Goal: Task Accomplishment & Management: Manage account settings

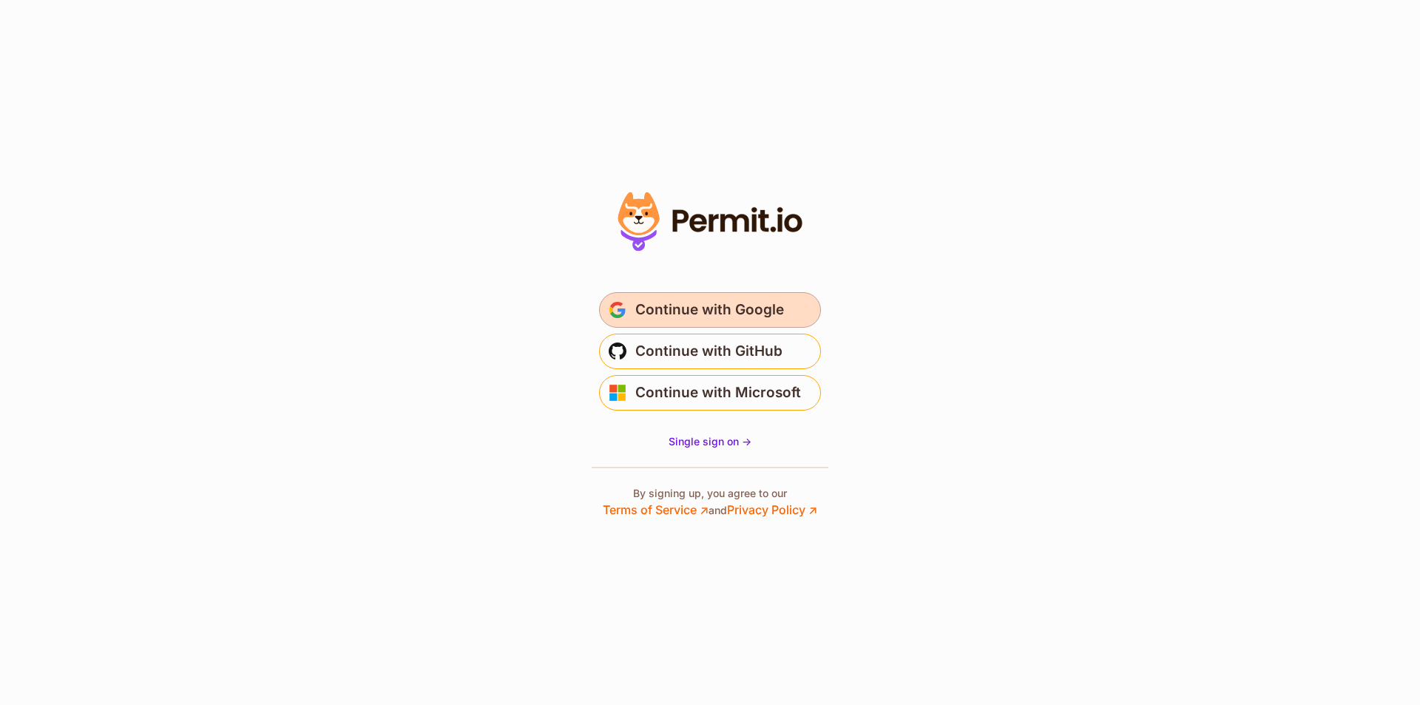
click at [727, 314] on span "Continue with Google" at bounding box center [709, 310] width 149 height 24
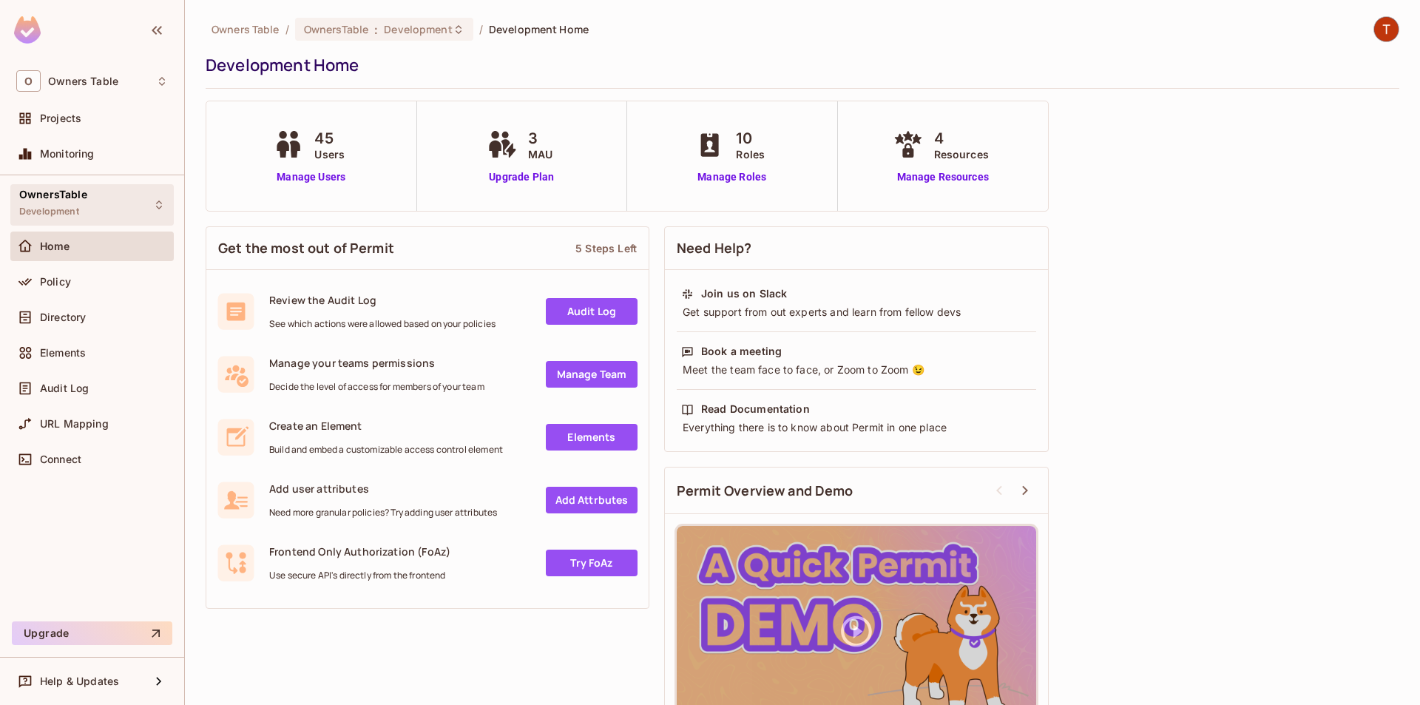
click at [67, 200] on span "OwnersTable" at bounding box center [53, 195] width 68 height 12
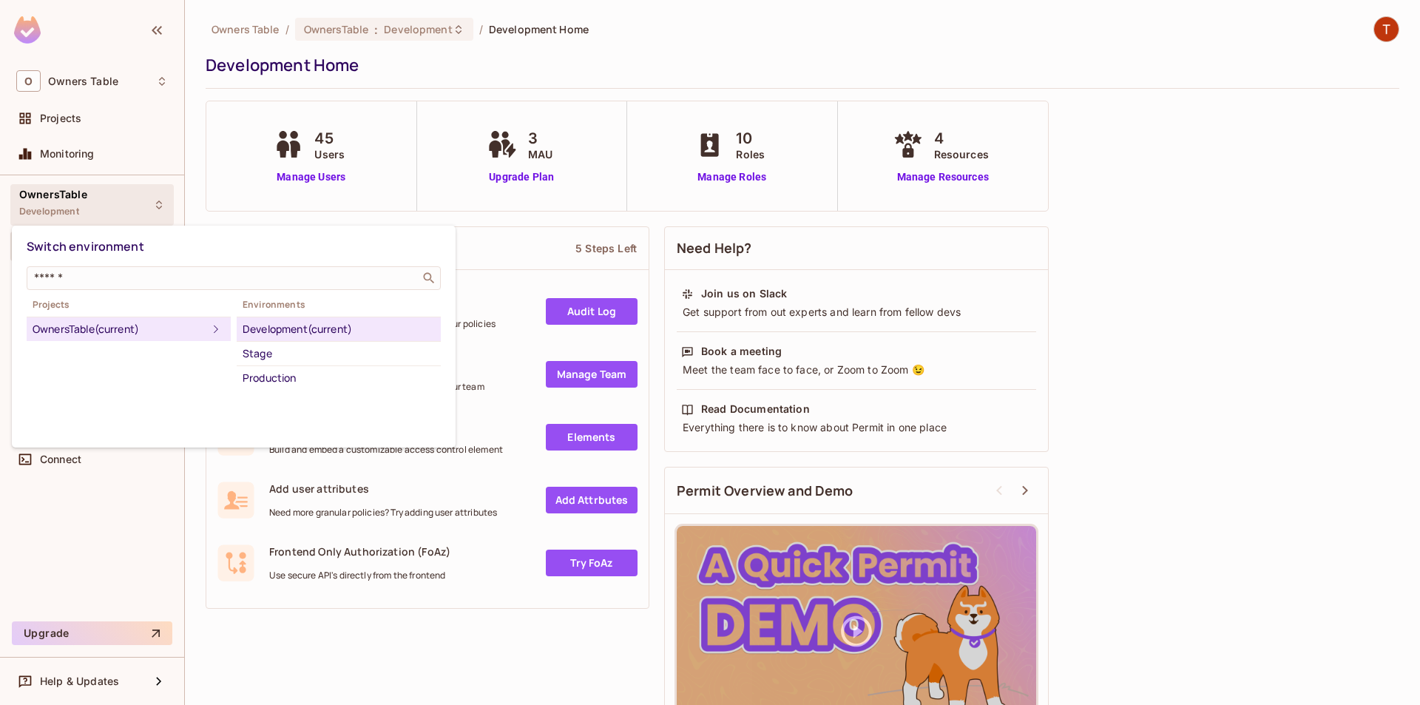
click at [71, 204] on div at bounding box center [710, 352] width 1420 height 705
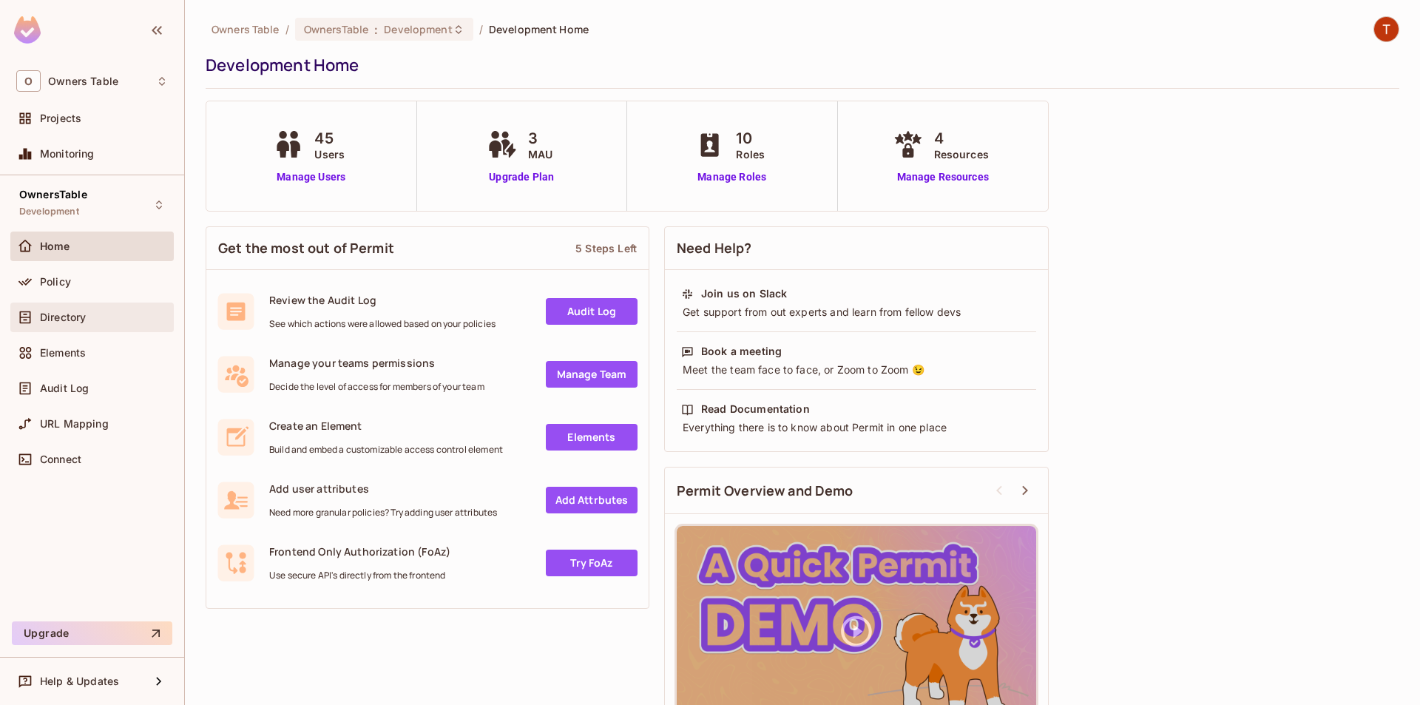
click at [57, 313] on span "Directory" at bounding box center [63, 317] width 46 height 12
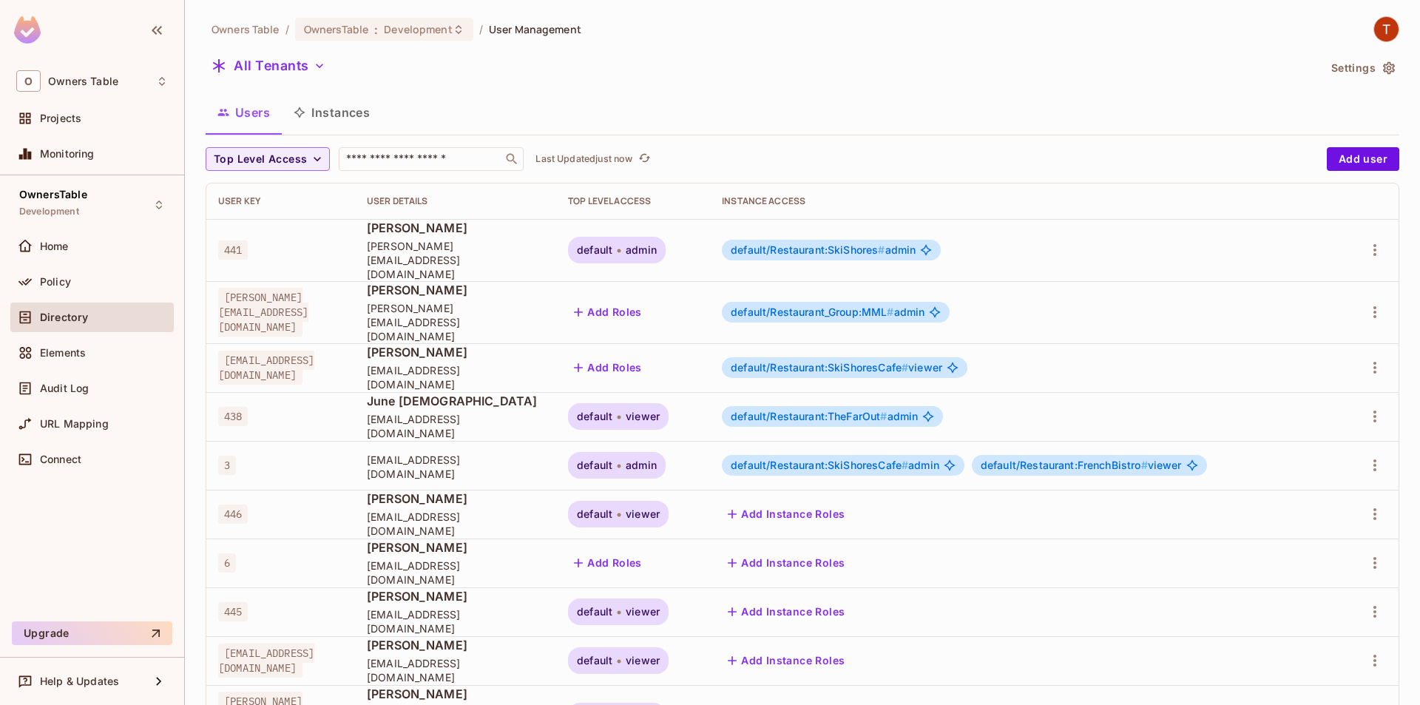
click at [328, 112] on button "Instances" at bounding box center [332, 112] width 100 height 37
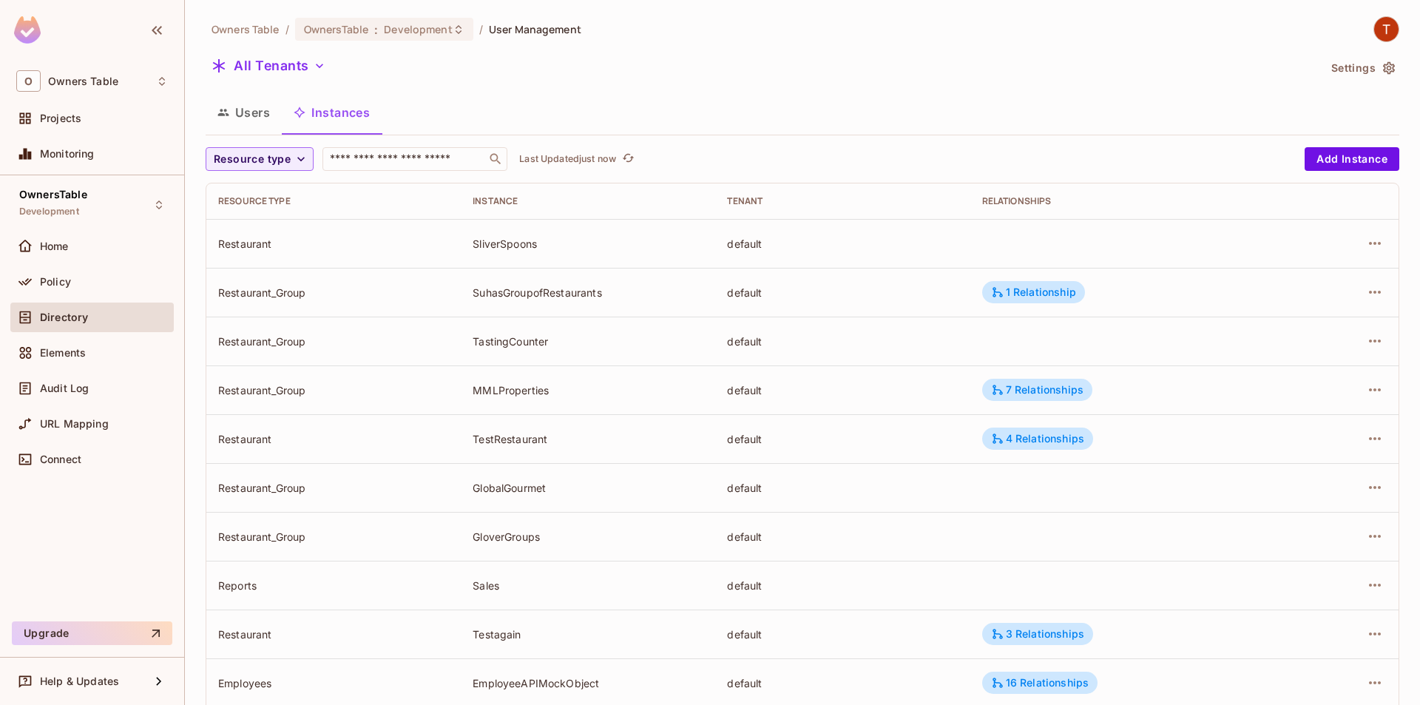
click at [255, 115] on button "Users" at bounding box center [244, 112] width 76 height 37
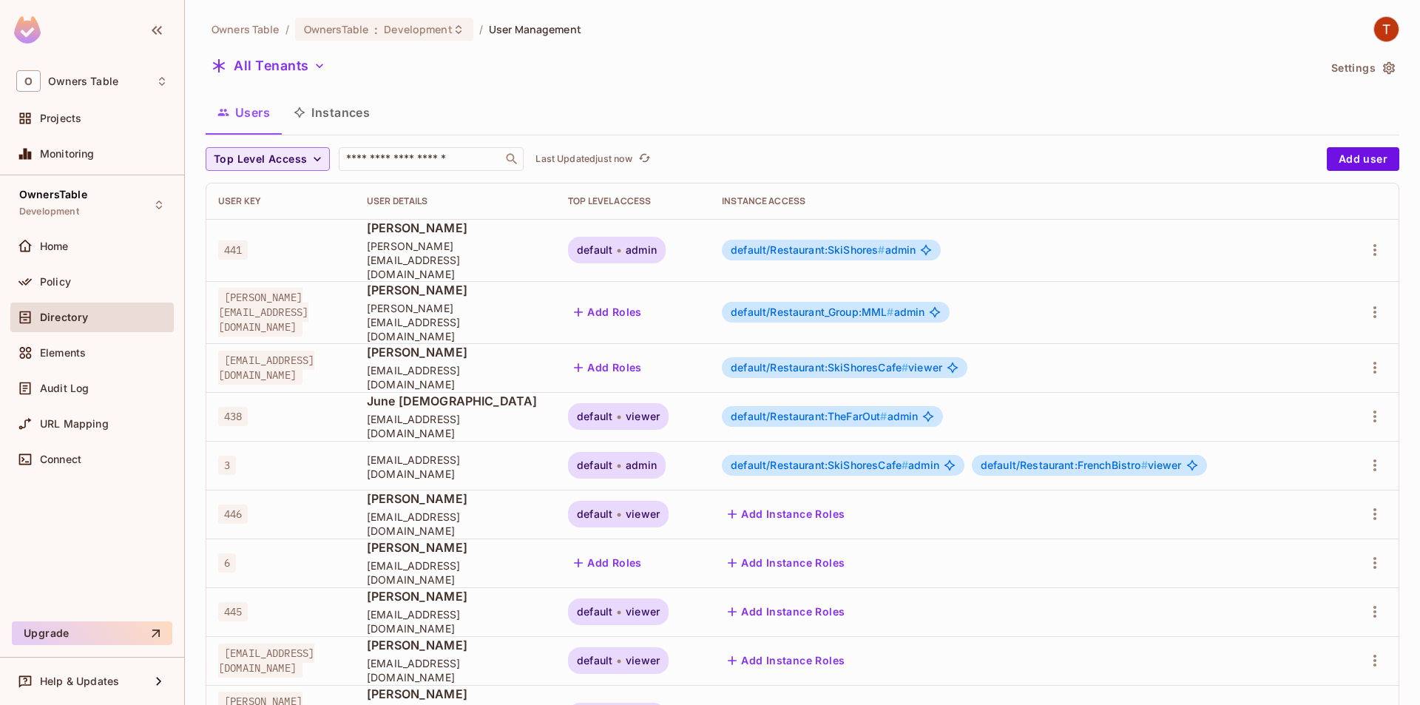
click at [285, 163] on span "Top Level Access" at bounding box center [260, 159] width 93 height 18
click at [791, 93] on div at bounding box center [710, 352] width 1420 height 705
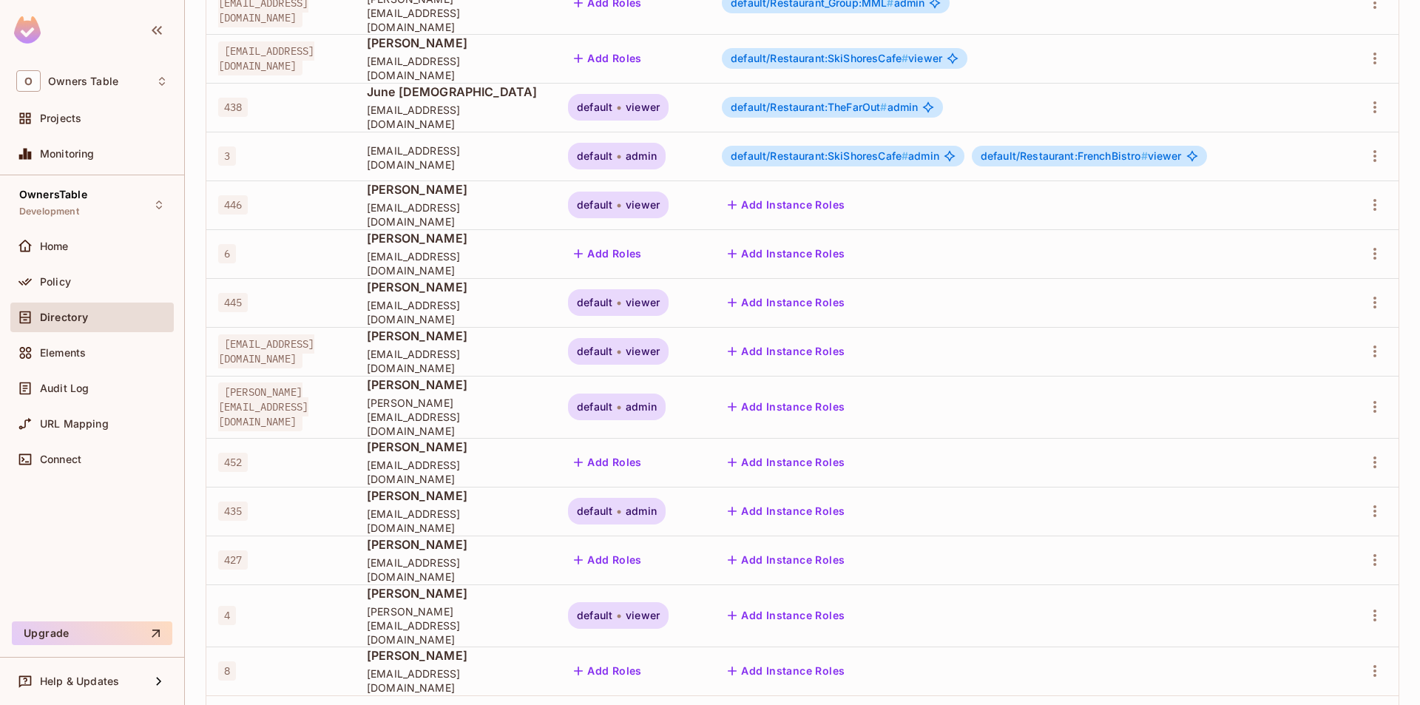
scroll to position [328, 0]
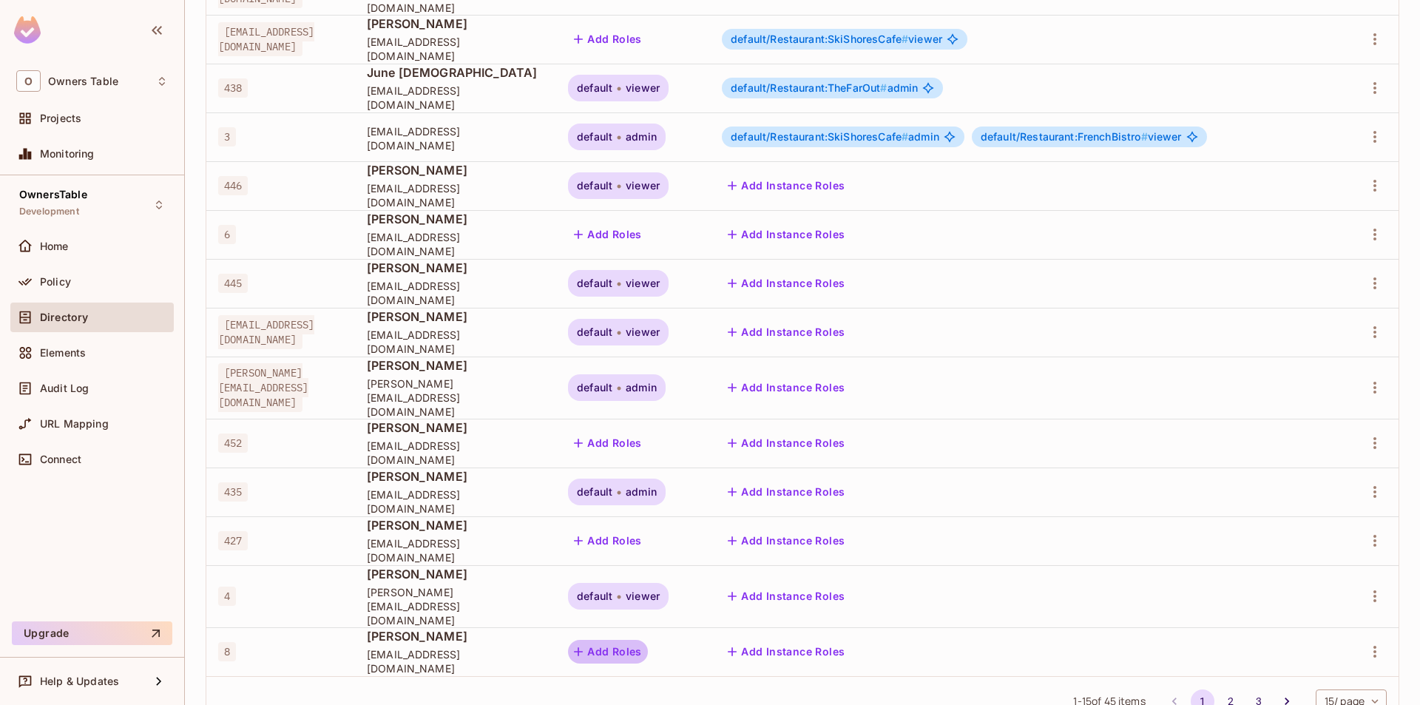
click at [648, 640] on button "Add Roles" at bounding box center [608, 652] width 80 height 24
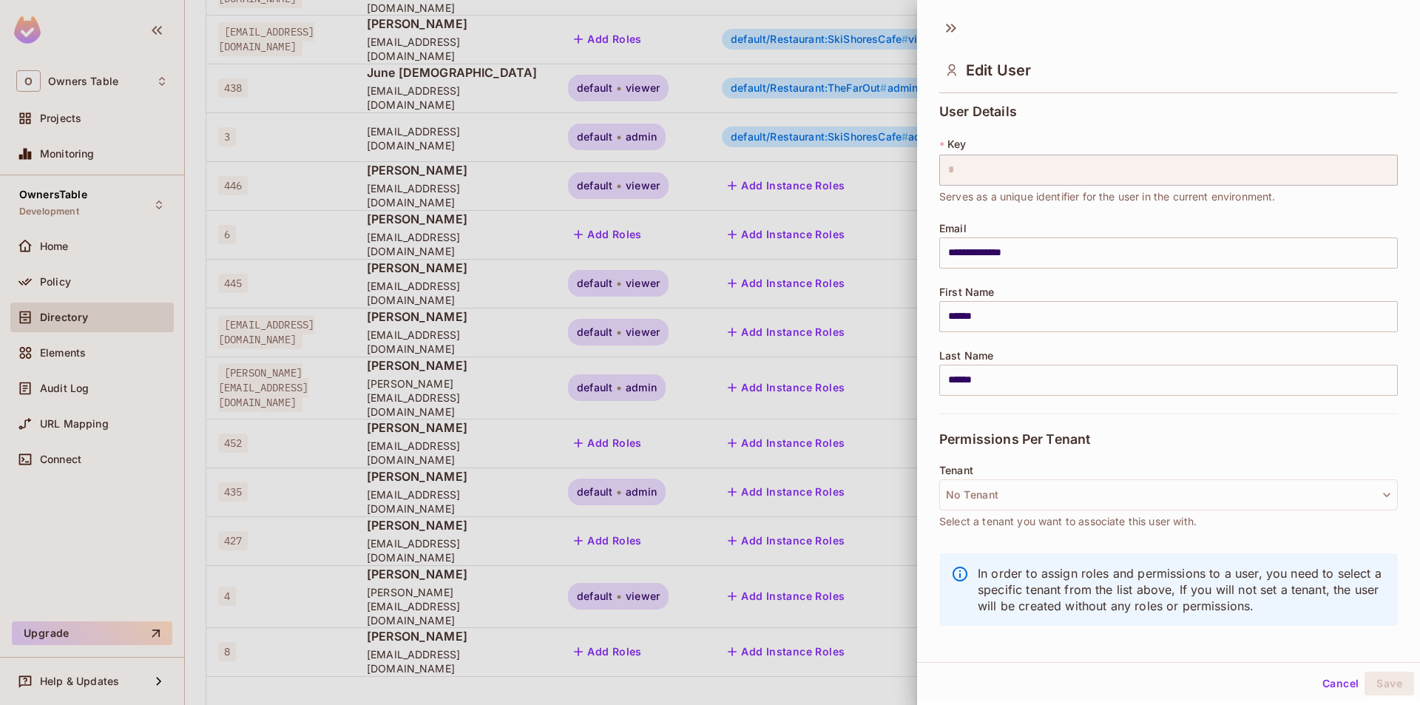
scroll to position [2, 0]
click at [1318, 672] on button "Cancel" at bounding box center [1340, 681] width 48 height 24
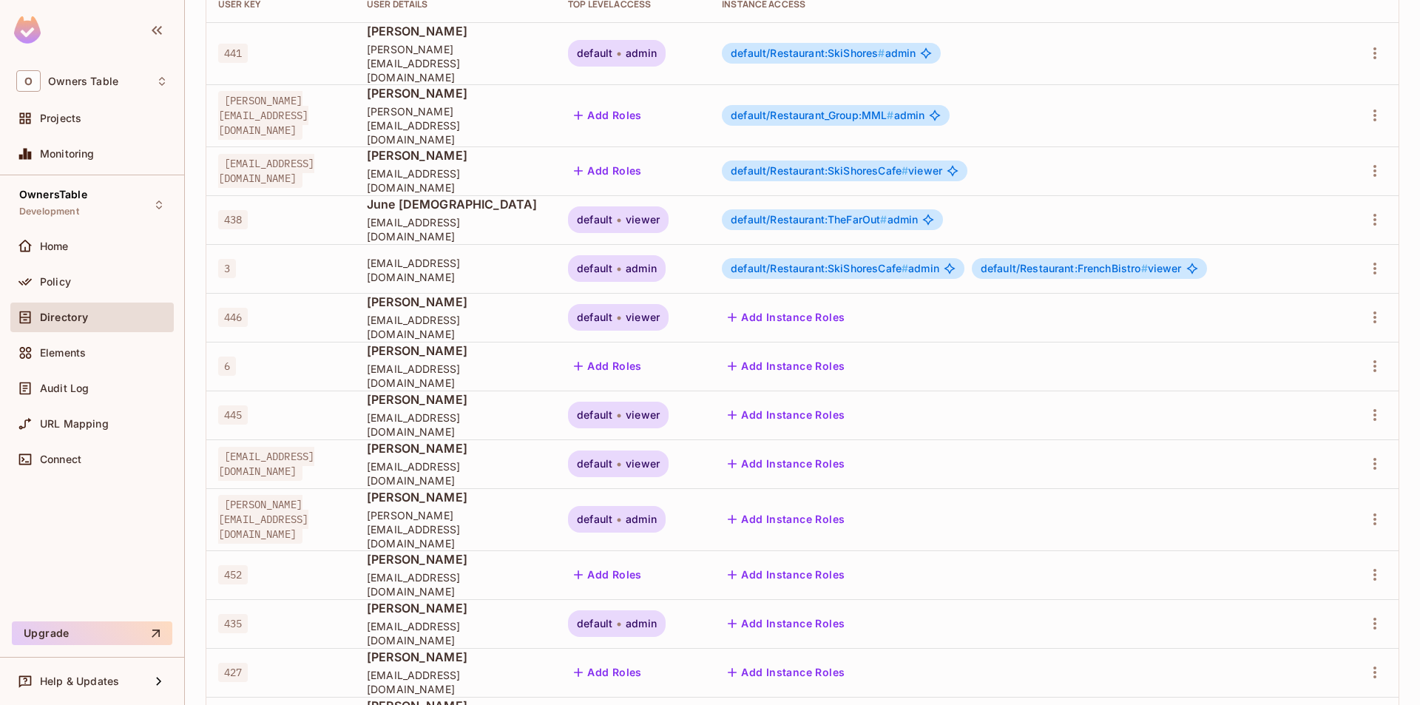
scroll to position [180, 0]
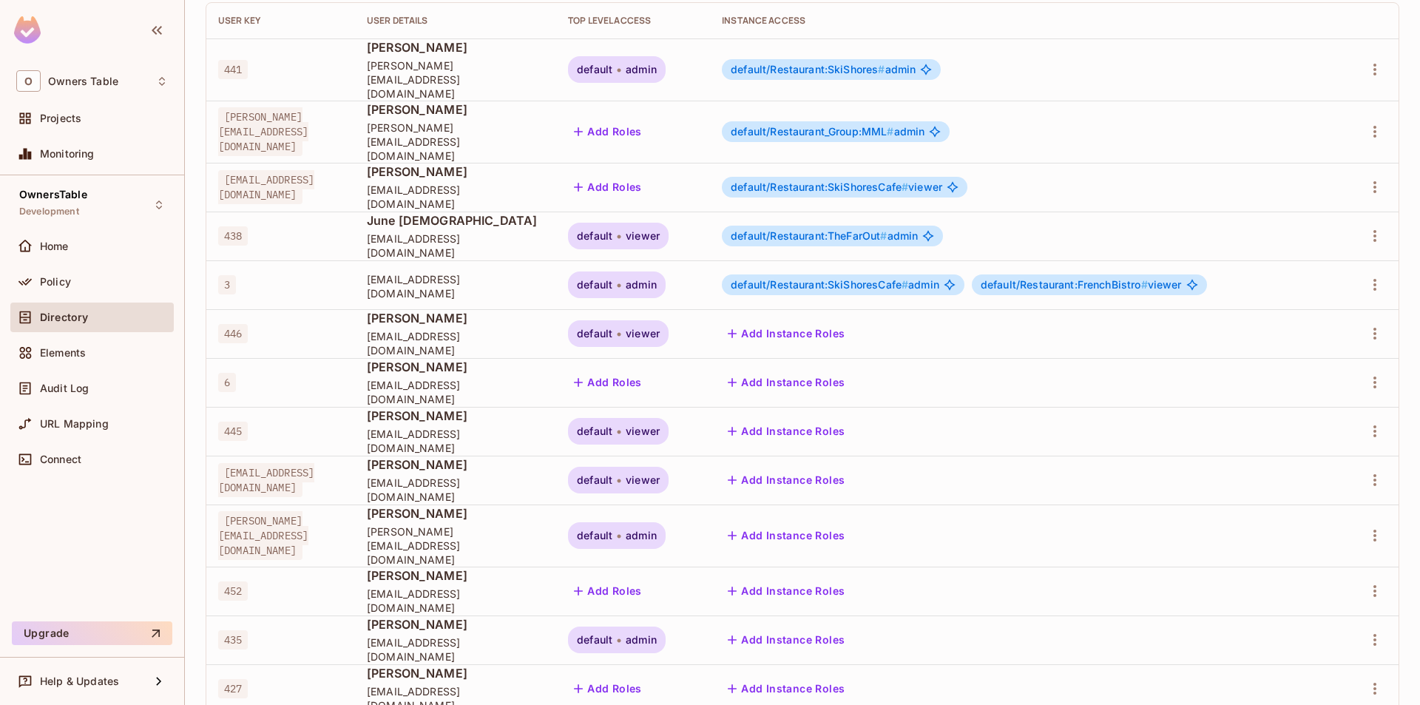
click at [612, 425] on span "default" at bounding box center [594, 431] width 35 height 12
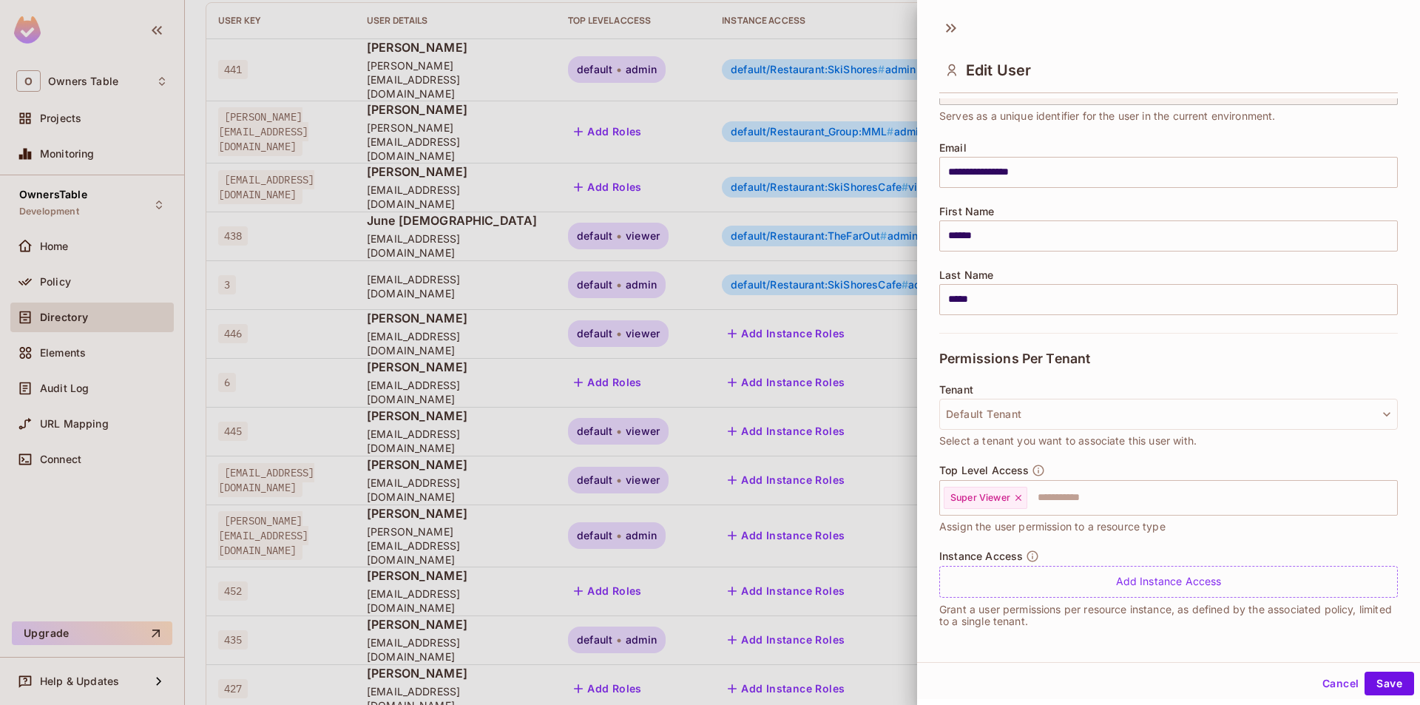
scroll to position [82, 0]
click at [1334, 693] on button "Cancel" at bounding box center [1340, 683] width 48 height 24
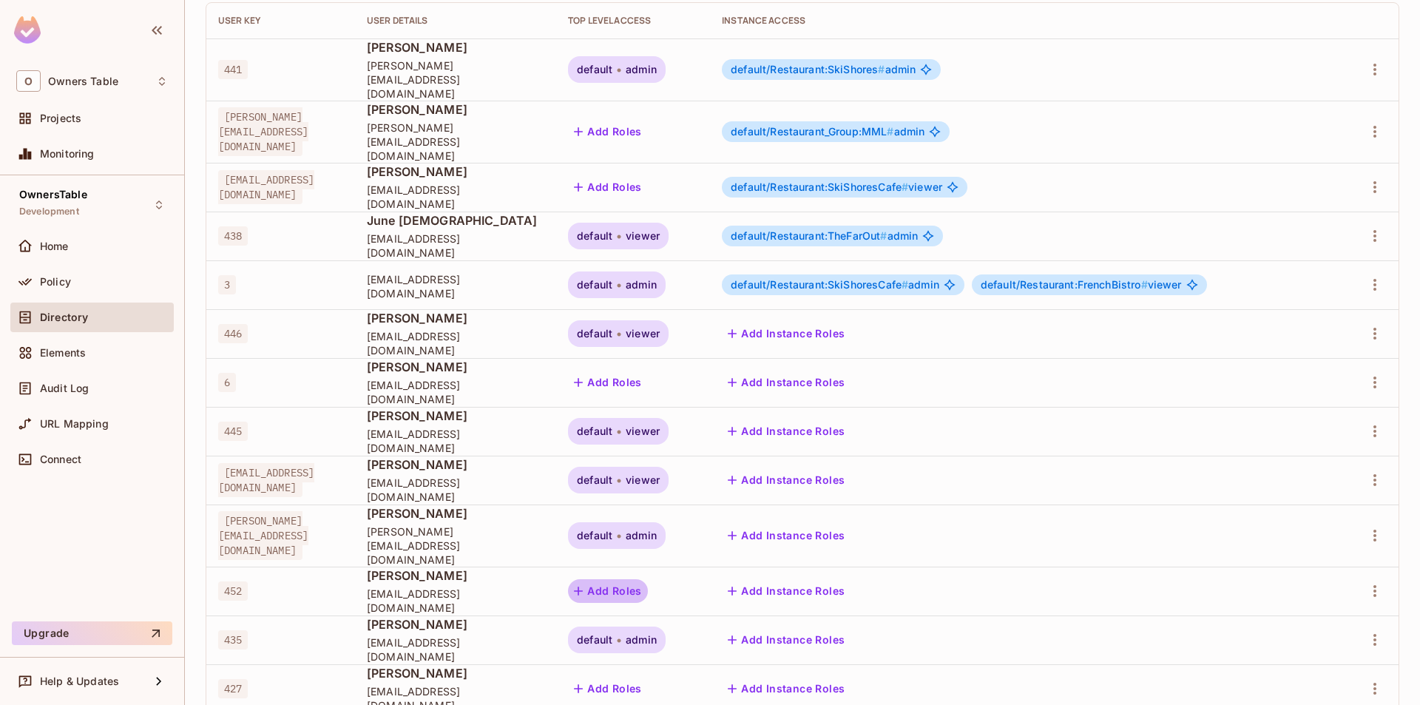
click at [648, 579] on button "Add Roles" at bounding box center [608, 591] width 80 height 24
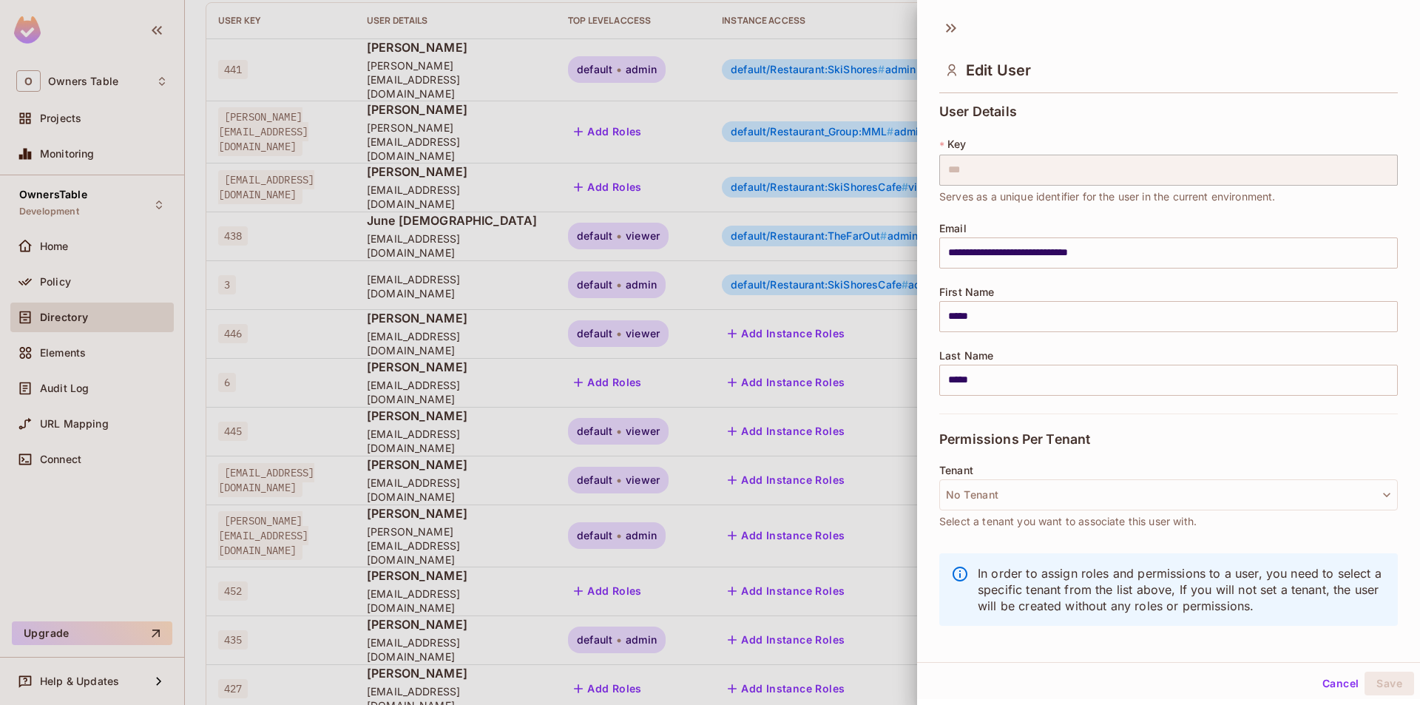
click at [1329, 691] on button "Cancel" at bounding box center [1340, 683] width 48 height 24
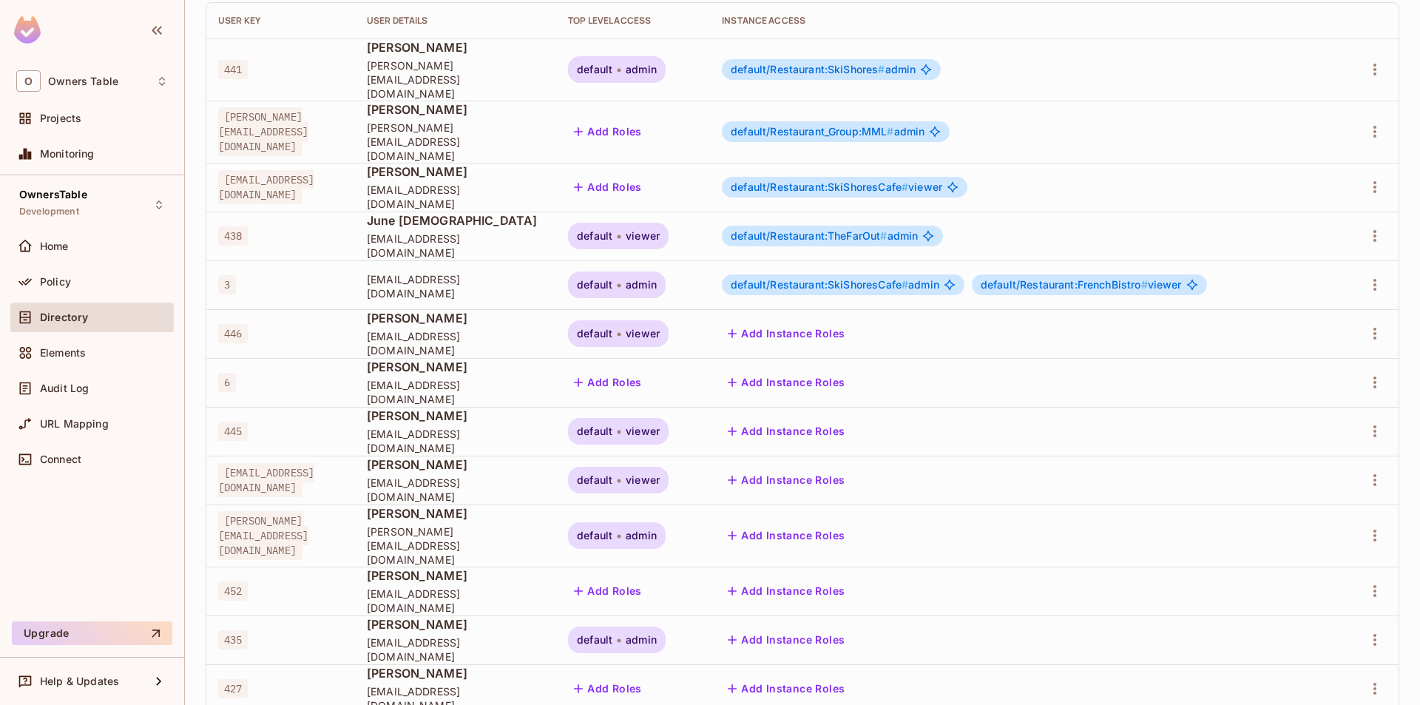
click at [657, 279] on span "admin" at bounding box center [641, 285] width 31 height 12
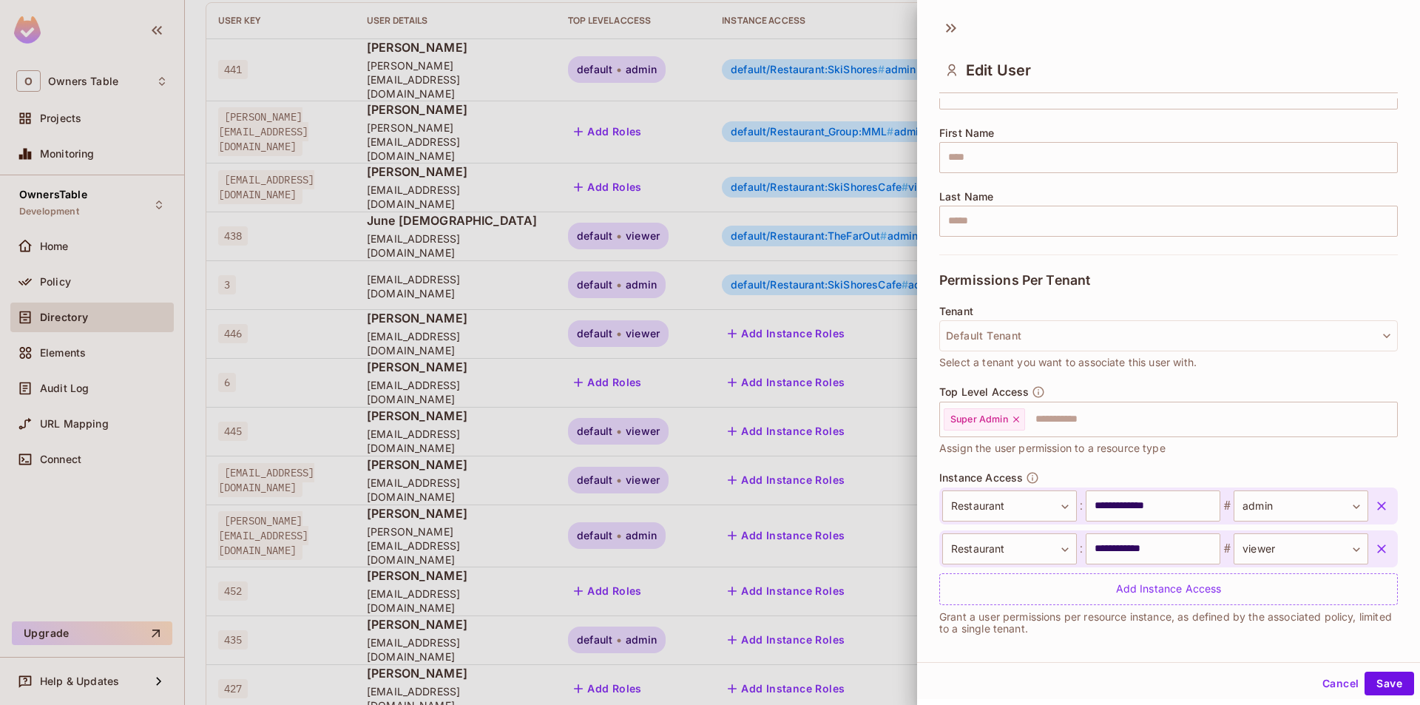
scroll to position [168, 0]
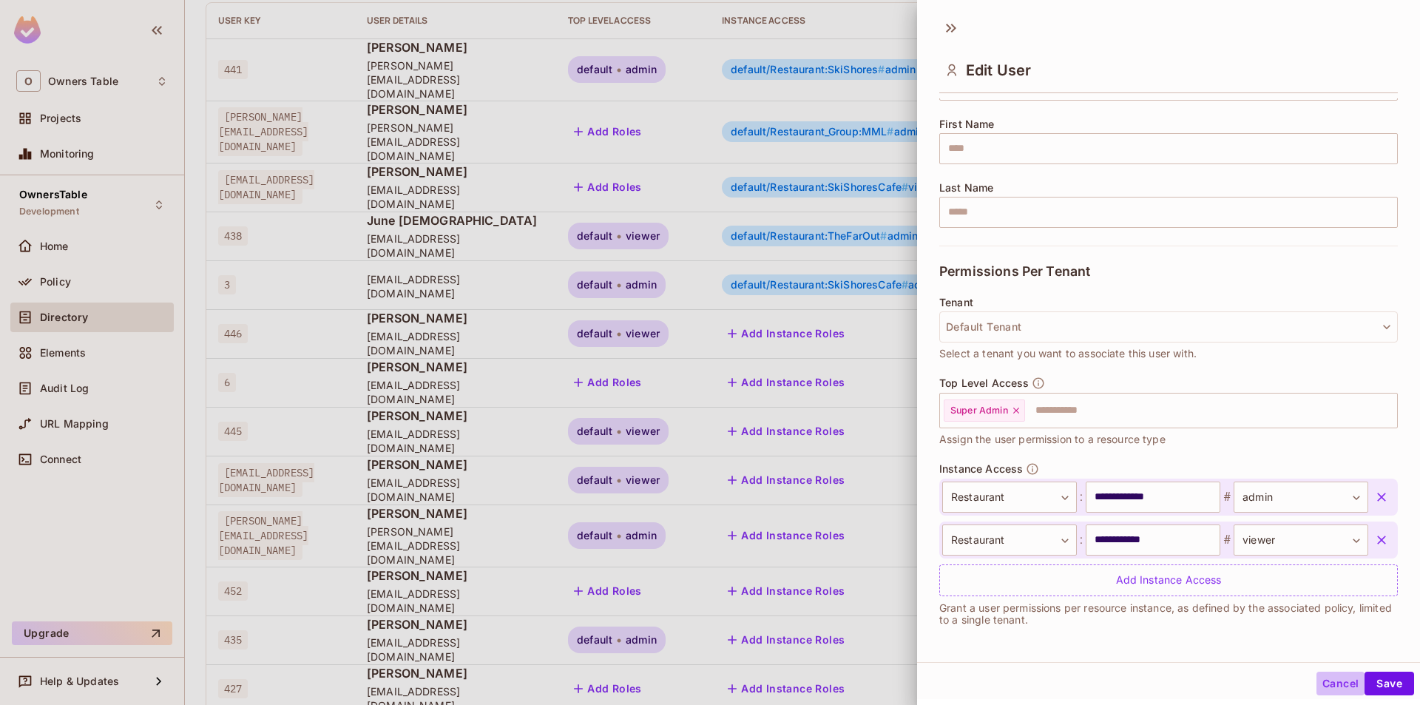
click at [1316, 680] on button "Cancel" at bounding box center [1340, 683] width 48 height 24
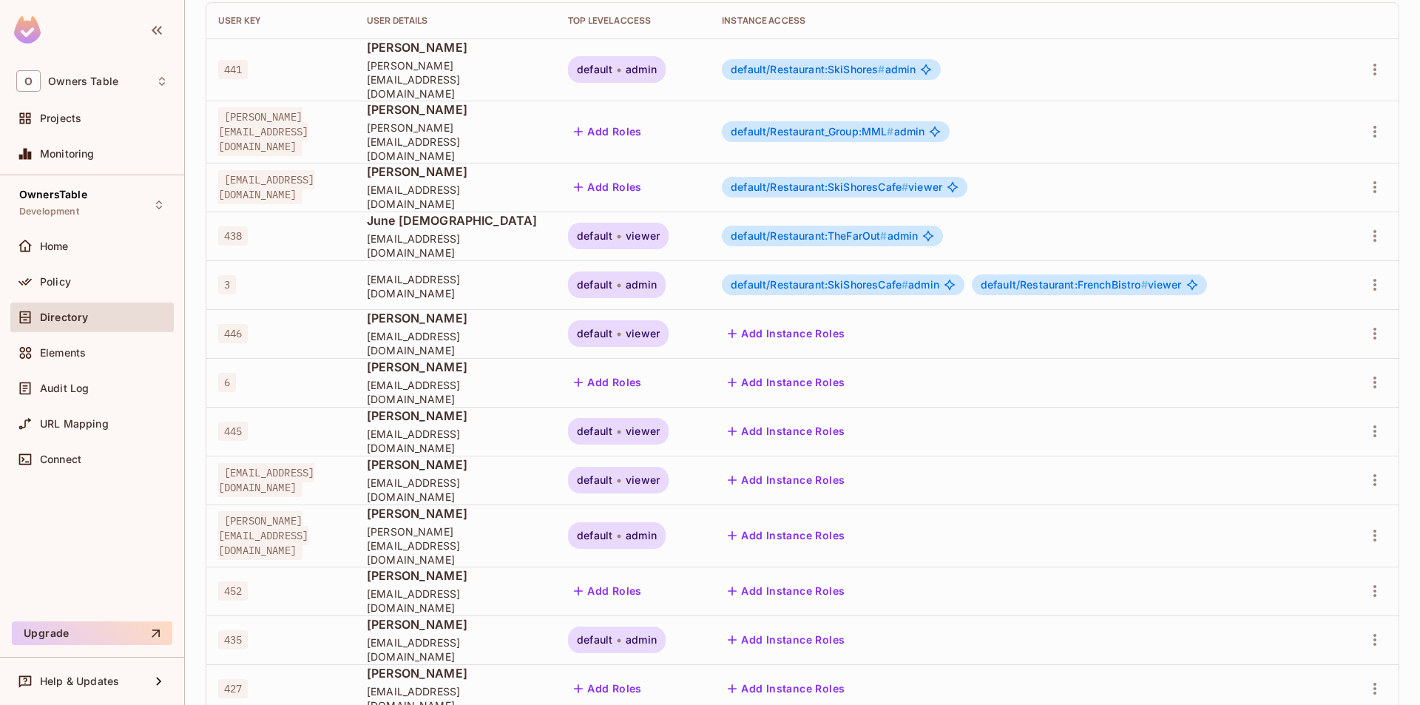
click at [830, 370] on button "Add Instance Roles" at bounding box center [786, 382] width 129 height 24
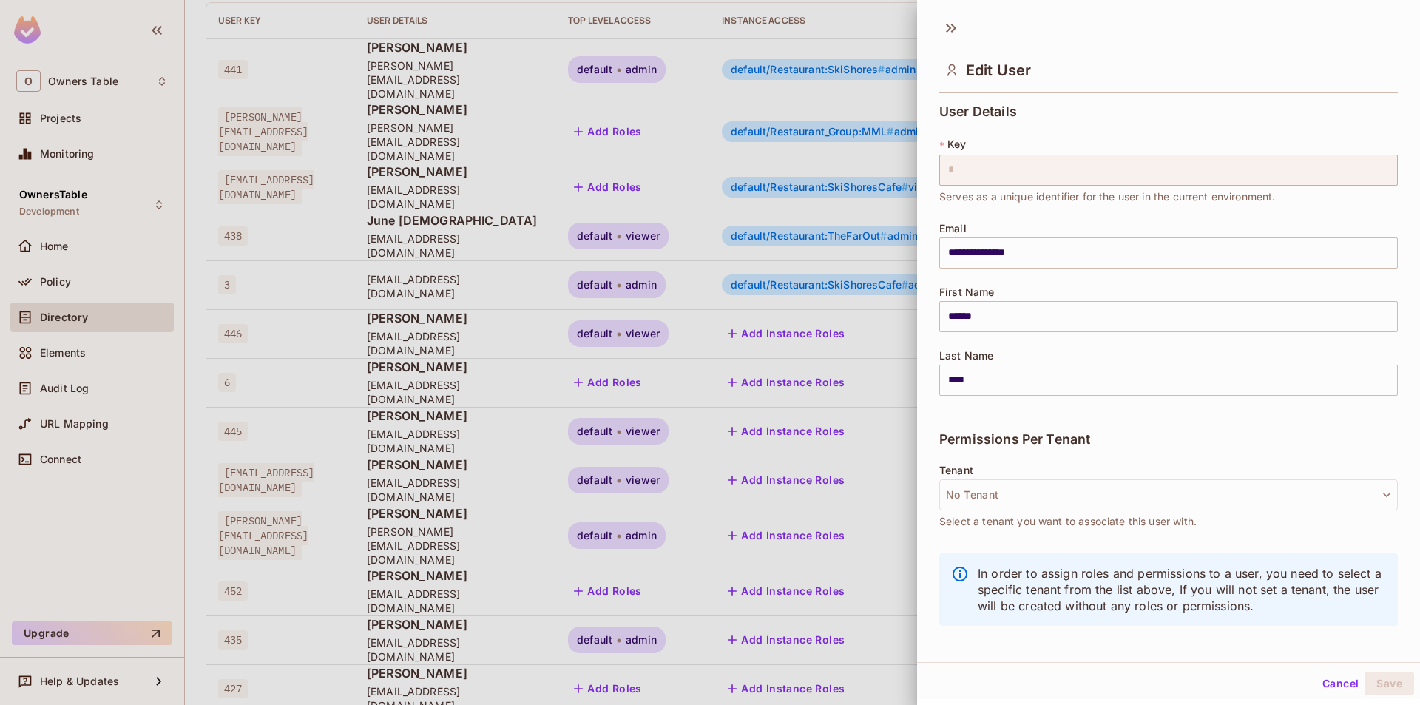
scroll to position [2, 0]
click at [847, 360] on div at bounding box center [710, 352] width 1420 height 705
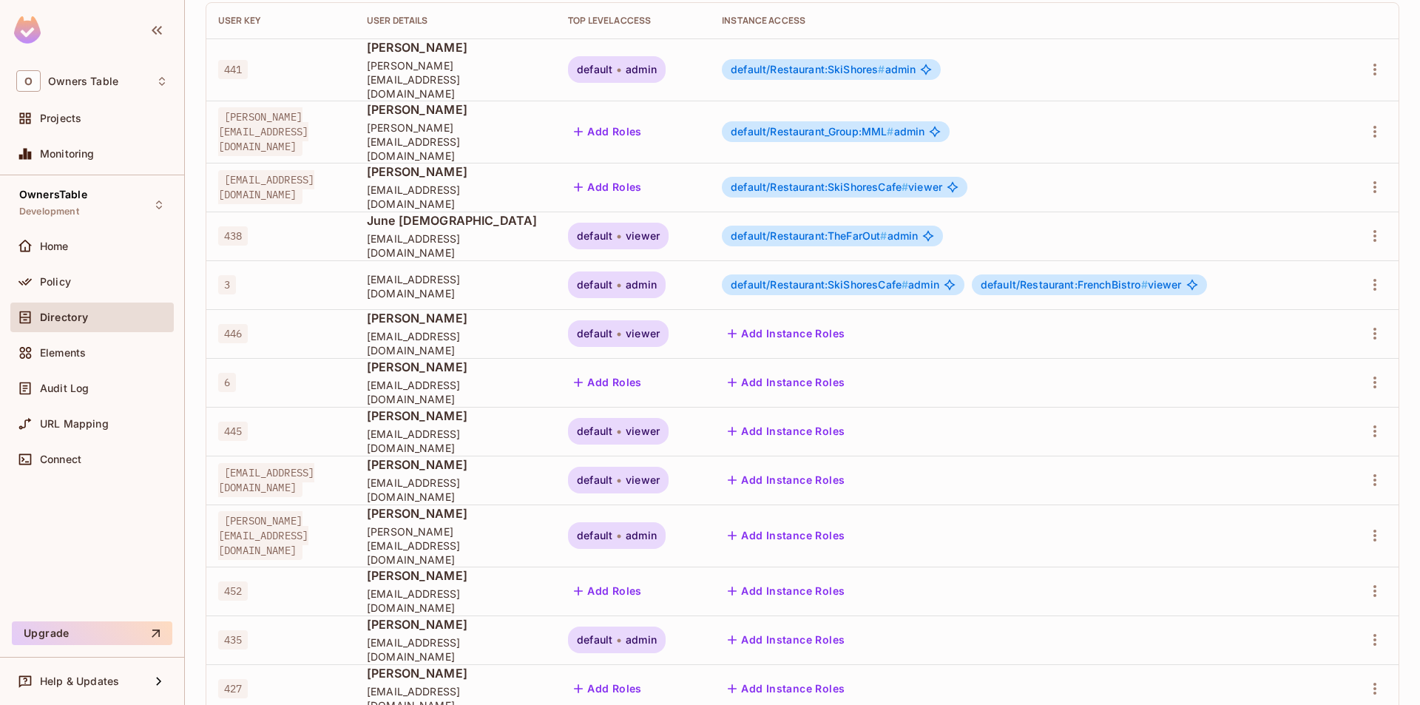
click at [847, 370] on button "Add Instance Roles" at bounding box center [786, 382] width 129 height 24
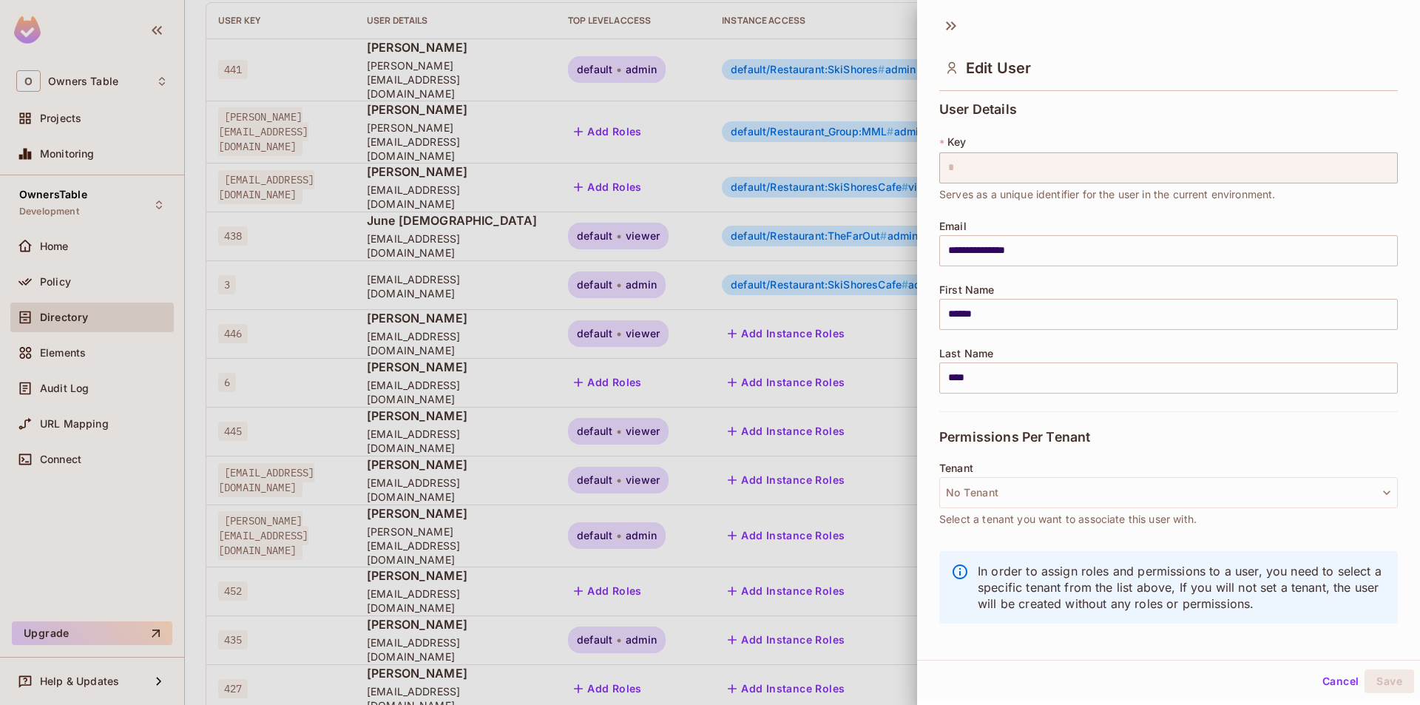
click at [806, 395] on div at bounding box center [710, 352] width 1420 height 705
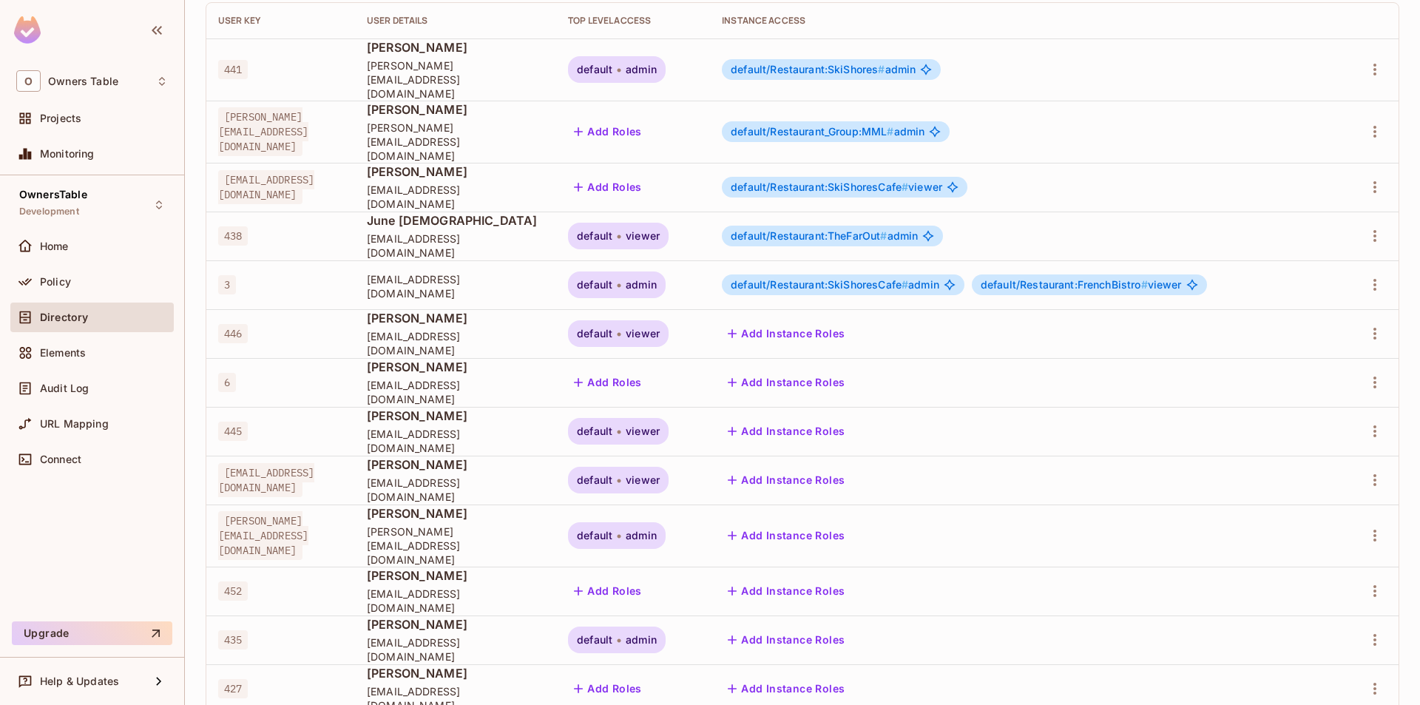
click at [835, 322] on button "Add Instance Roles" at bounding box center [786, 334] width 129 height 24
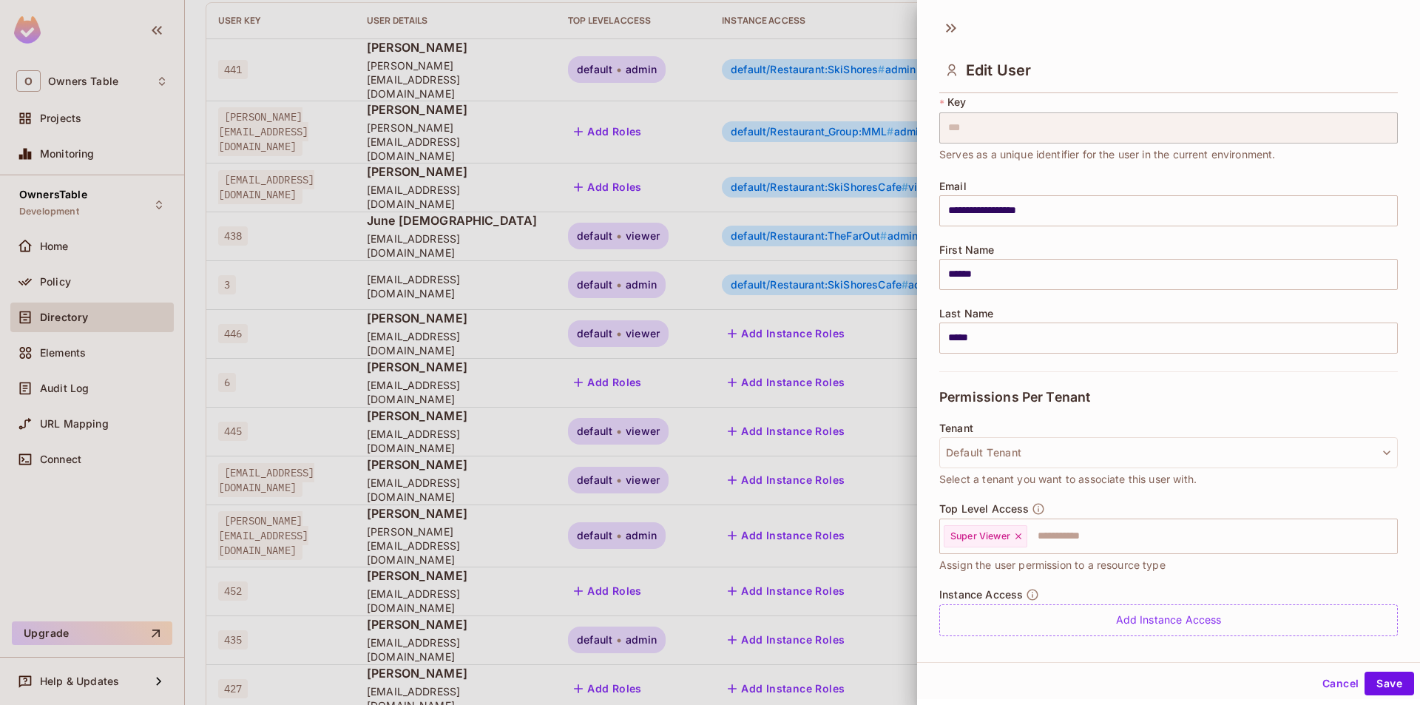
scroll to position [82, 0]
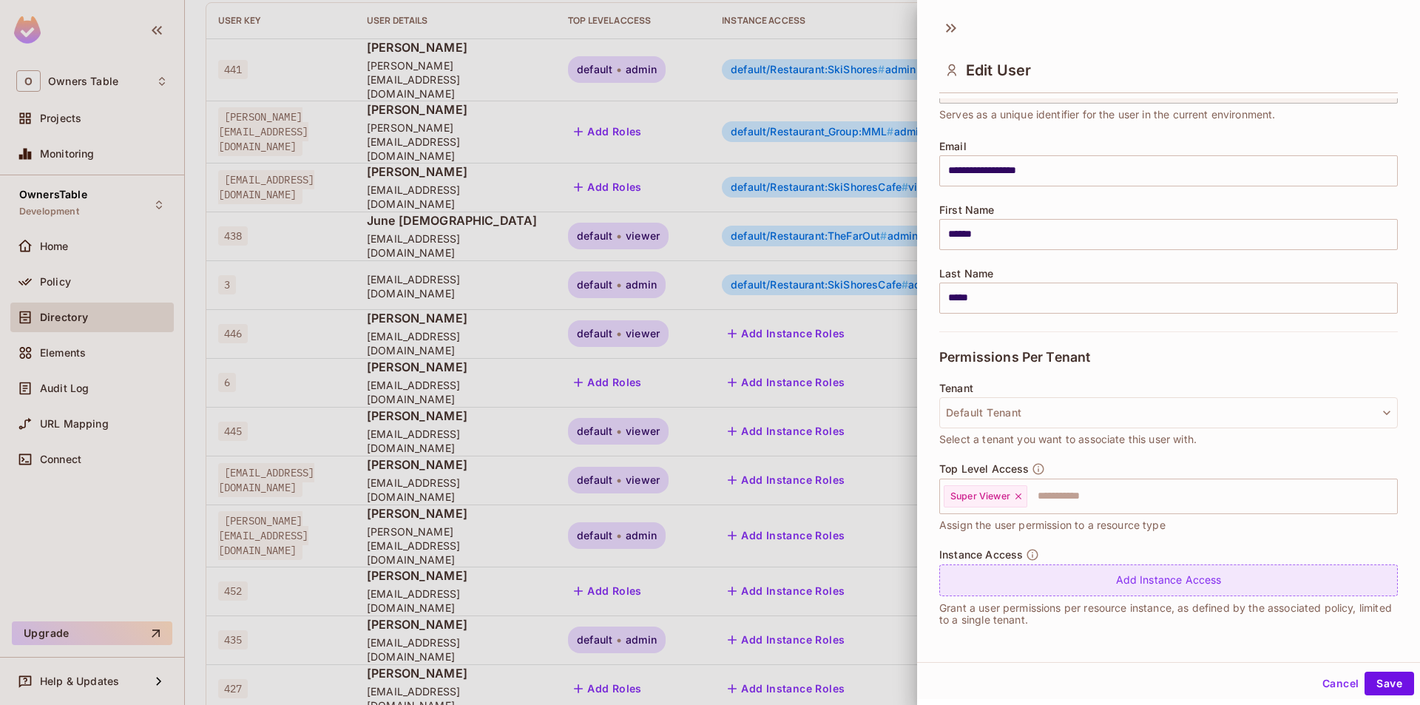
click at [1047, 573] on div "Add Instance Access" at bounding box center [1168, 580] width 458 height 32
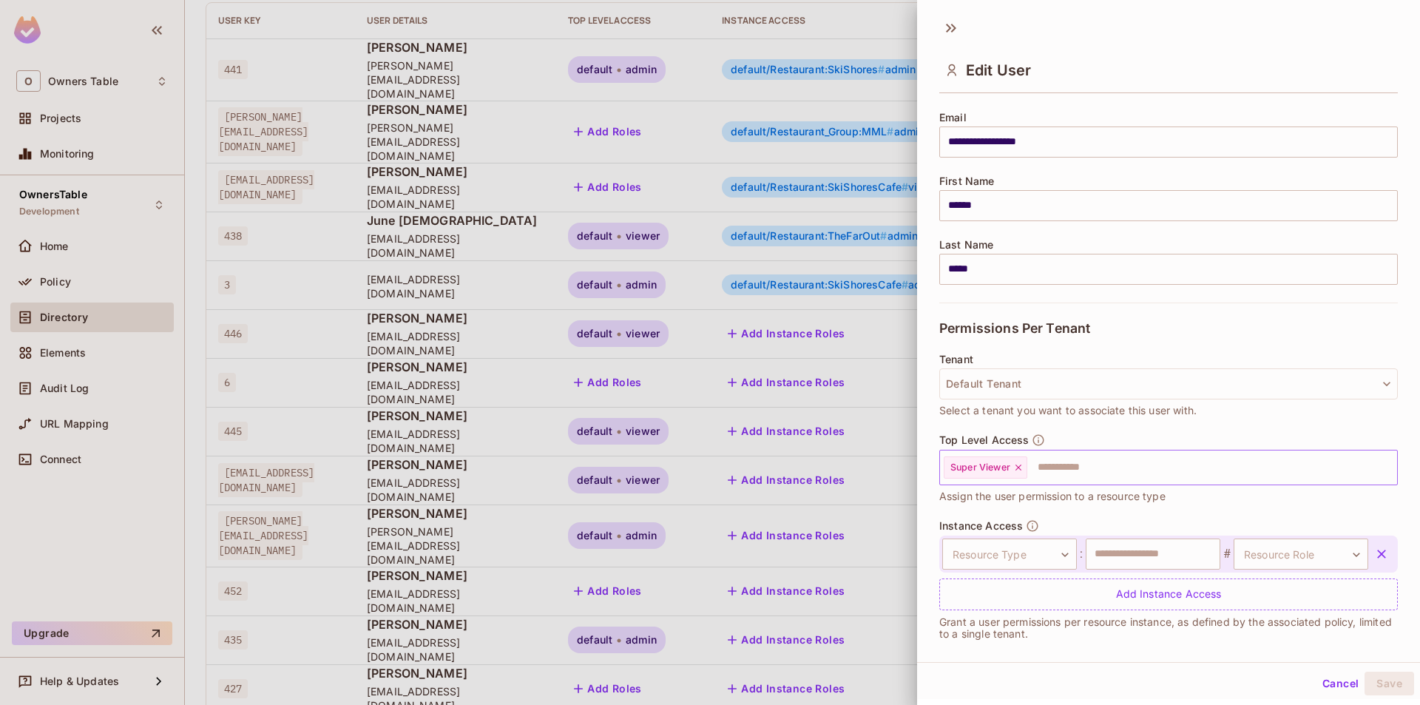
scroll to position [125, 0]
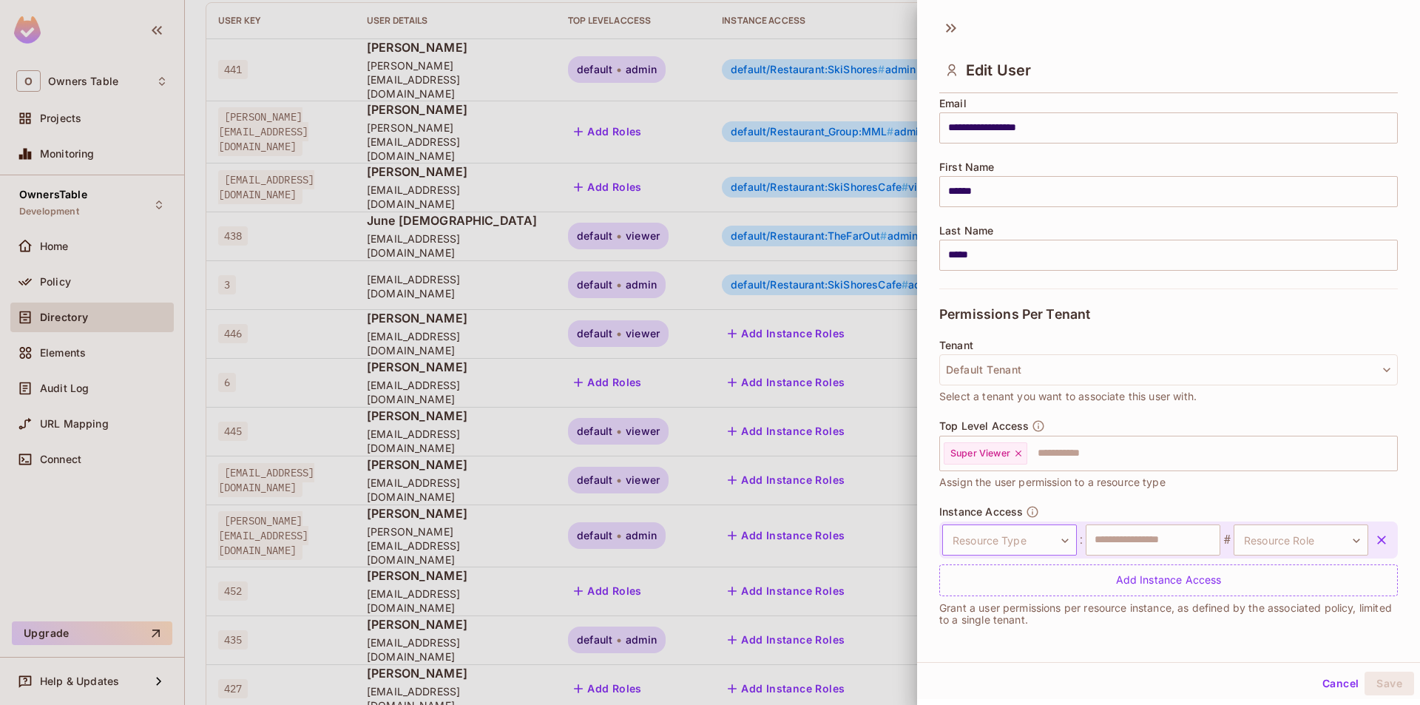
click at [1031, 549] on body "O Owners Table Projects Monitoring OwnersTable Development Home Policy Director…" at bounding box center [710, 352] width 1420 height 705
click at [1255, 492] on div at bounding box center [710, 352] width 1420 height 705
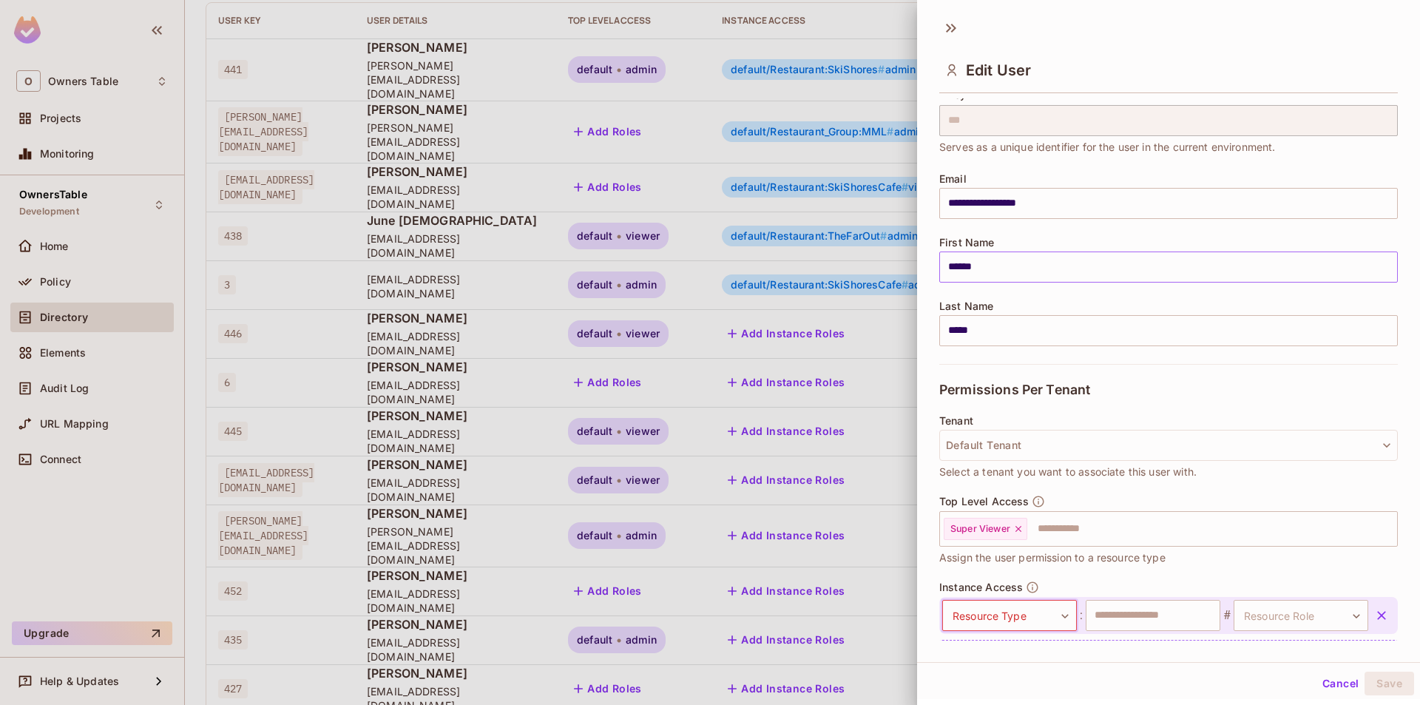
scroll to position [74, 0]
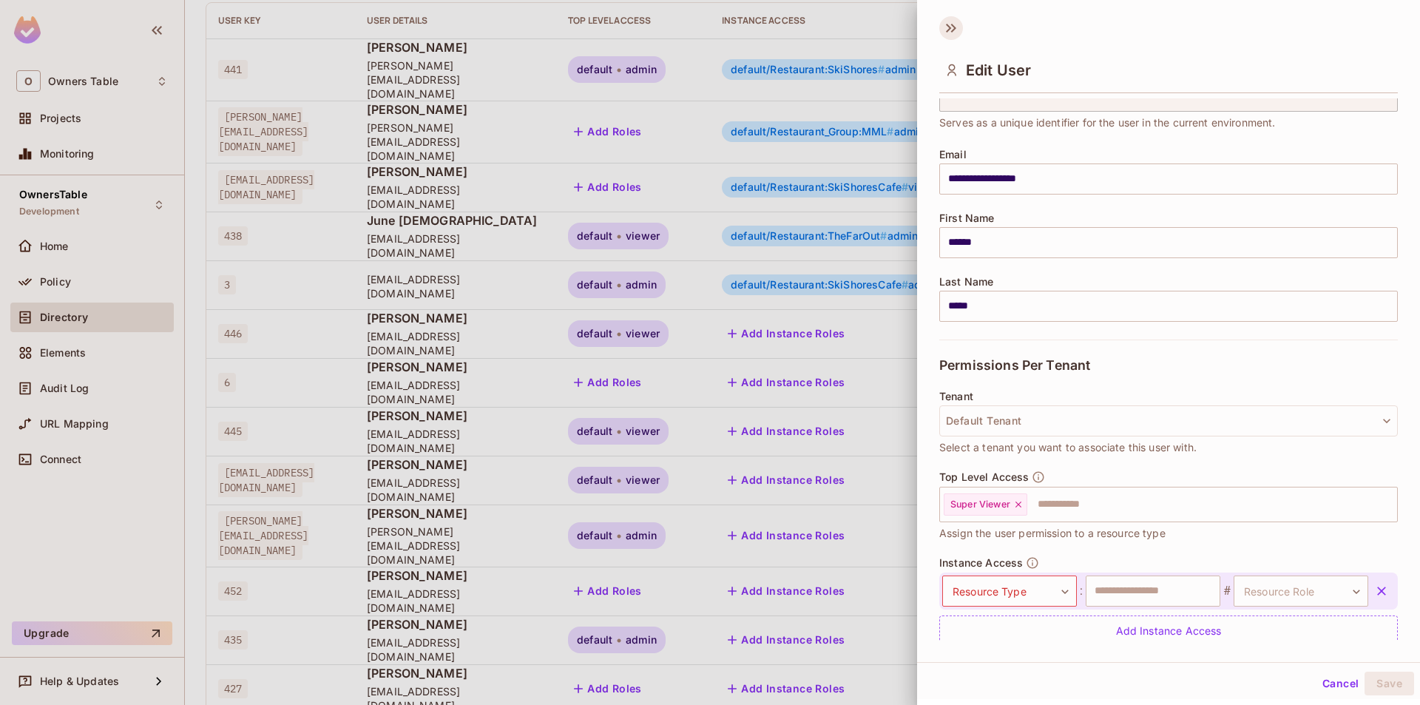
click at [955, 24] on icon at bounding box center [951, 28] width 24 height 24
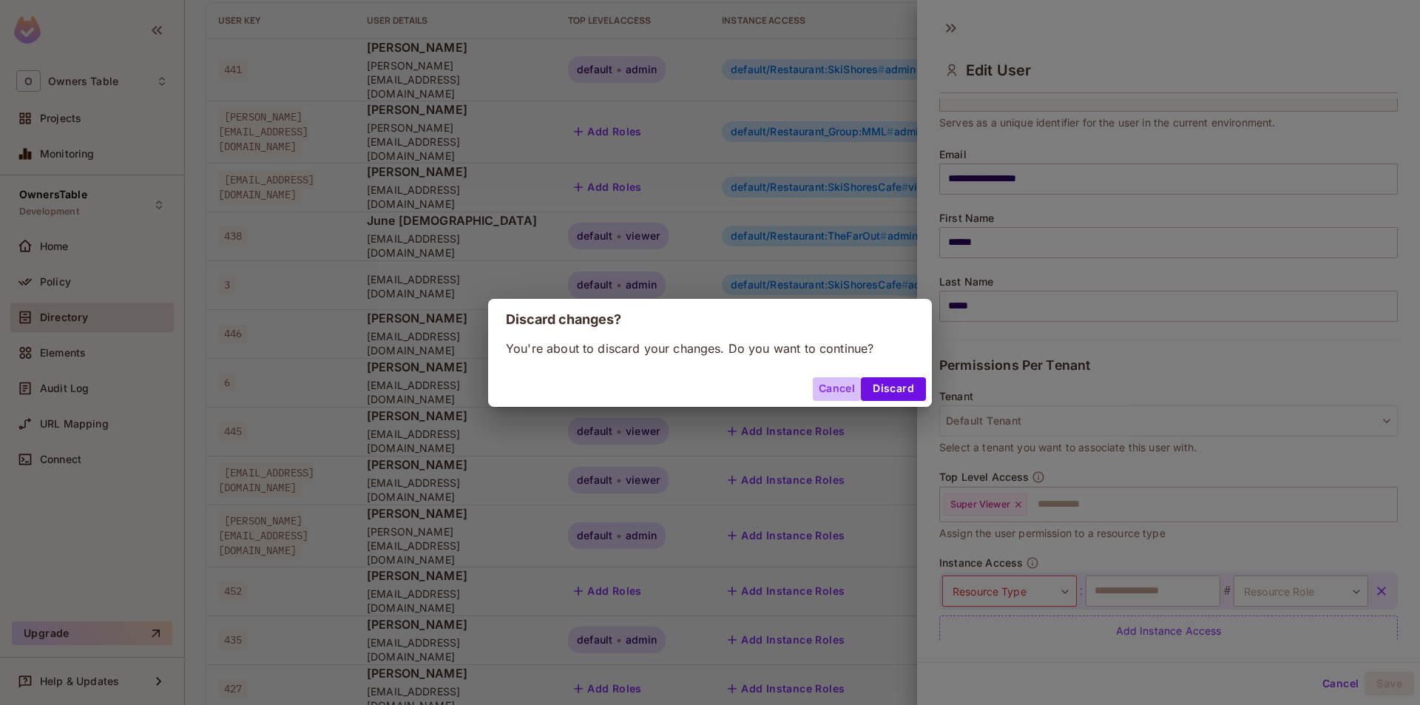
click at [838, 385] on button "Cancel" at bounding box center [837, 389] width 48 height 24
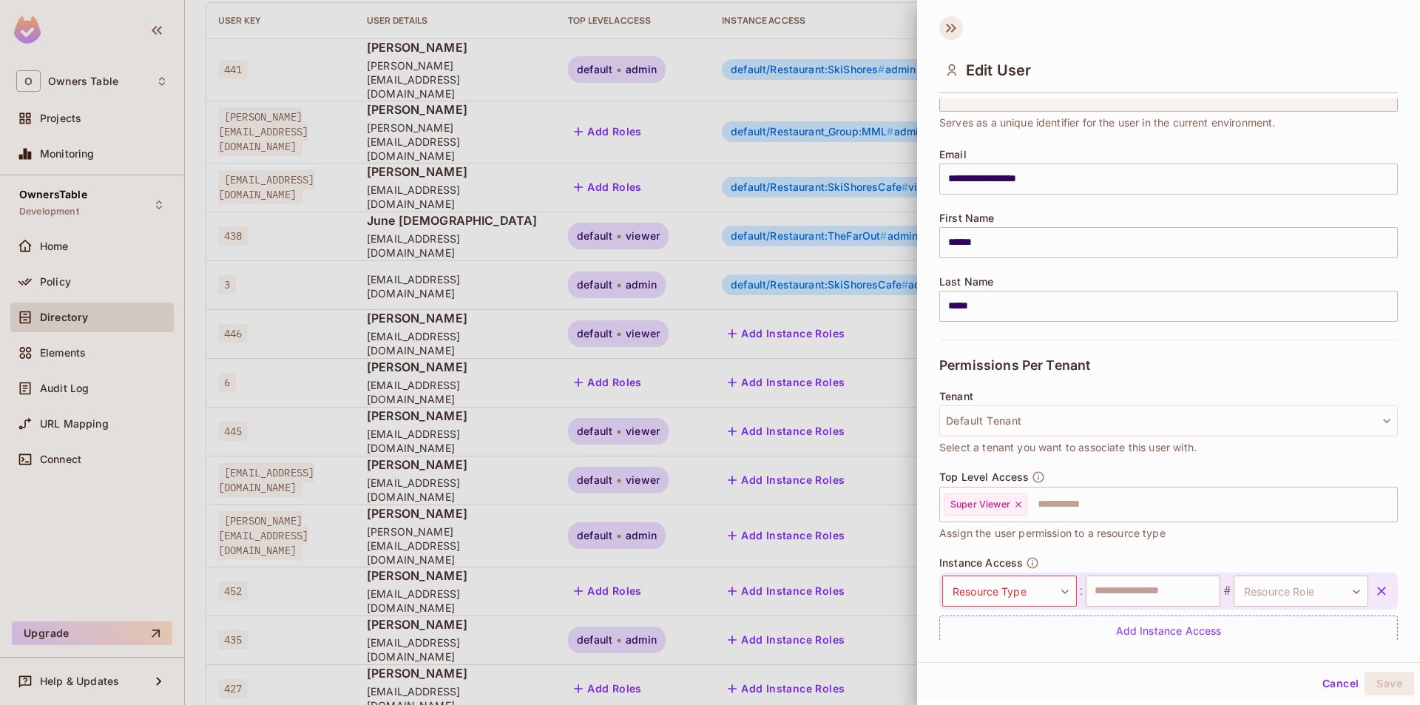
click at [950, 22] on icon at bounding box center [951, 28] width 24 height 24
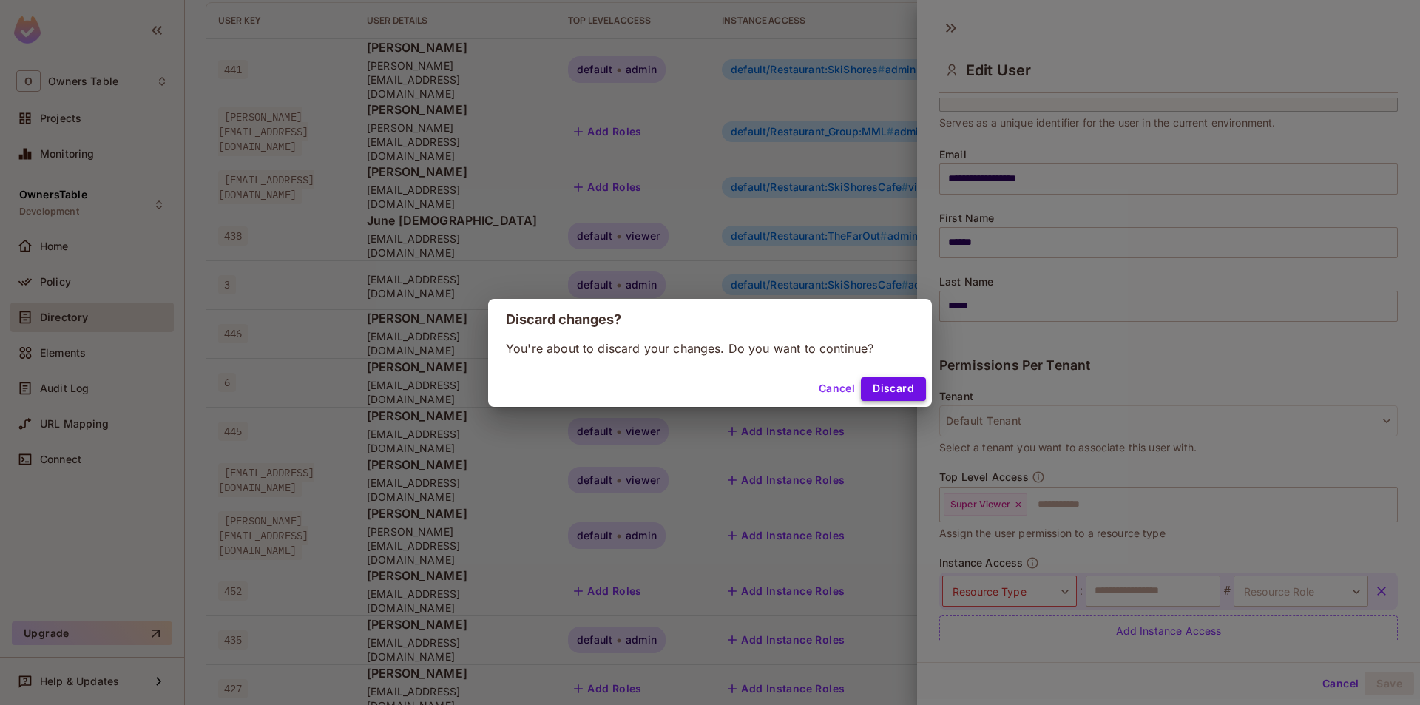
click at [875, 390] on button "Discard" at bounding box center [893, 389] width 65 height 24
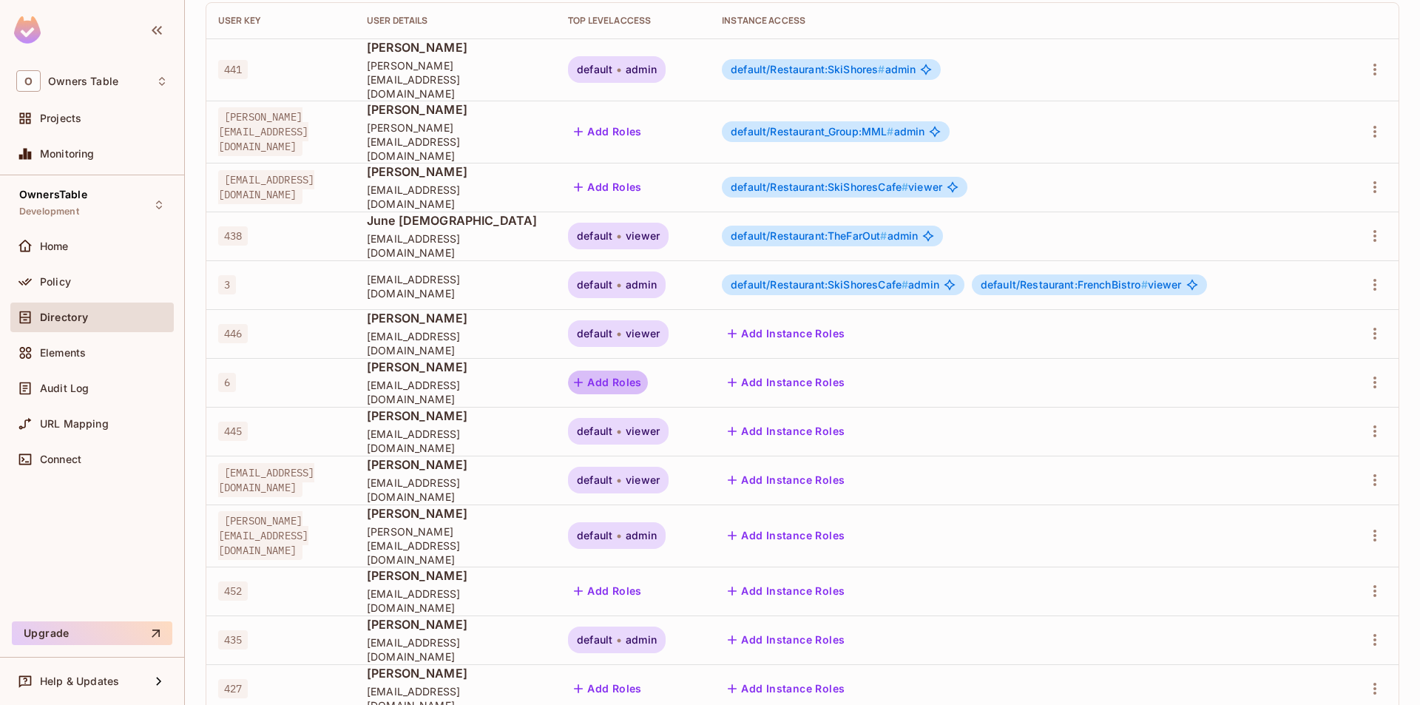
click at [648, 370] on button "Add Roles" at bounding box center [608, 382] width 80 height 24
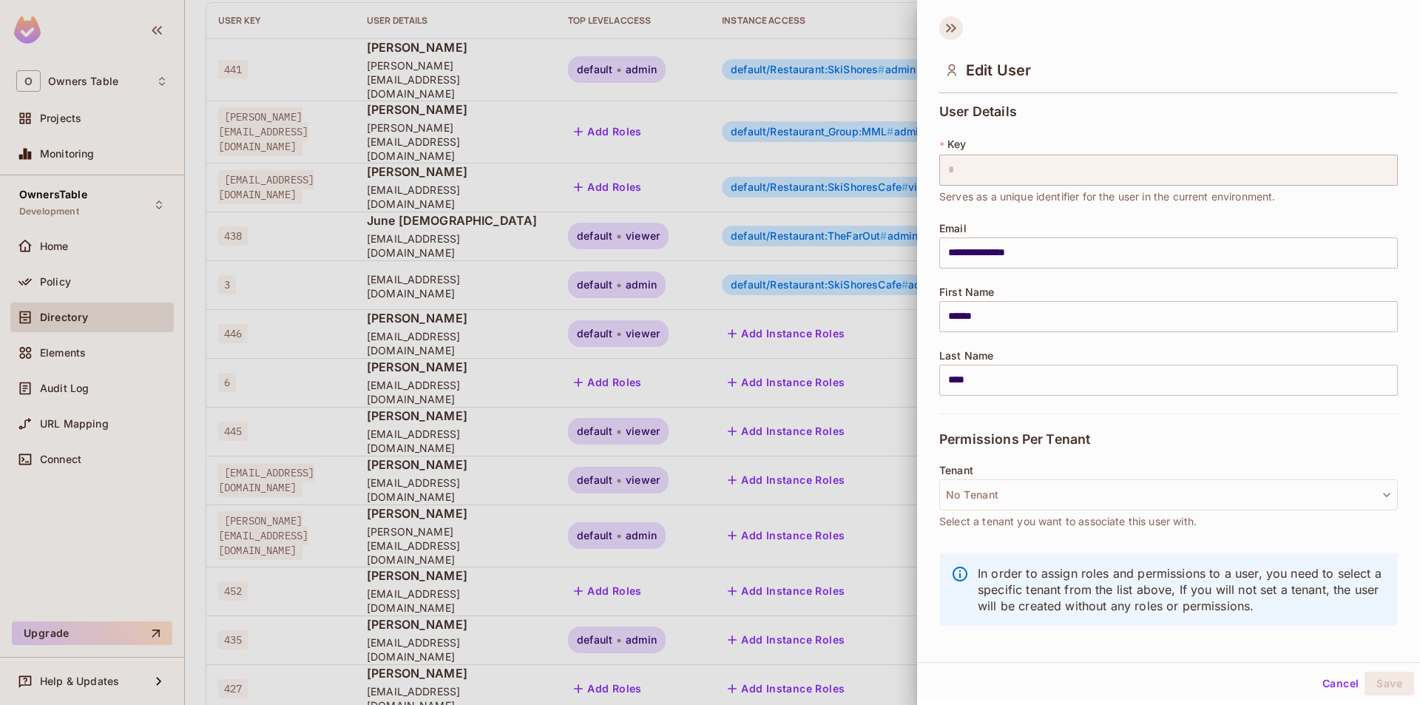
click at [947, 30] on icon at bounding box center [948, 28] width 5 height 9
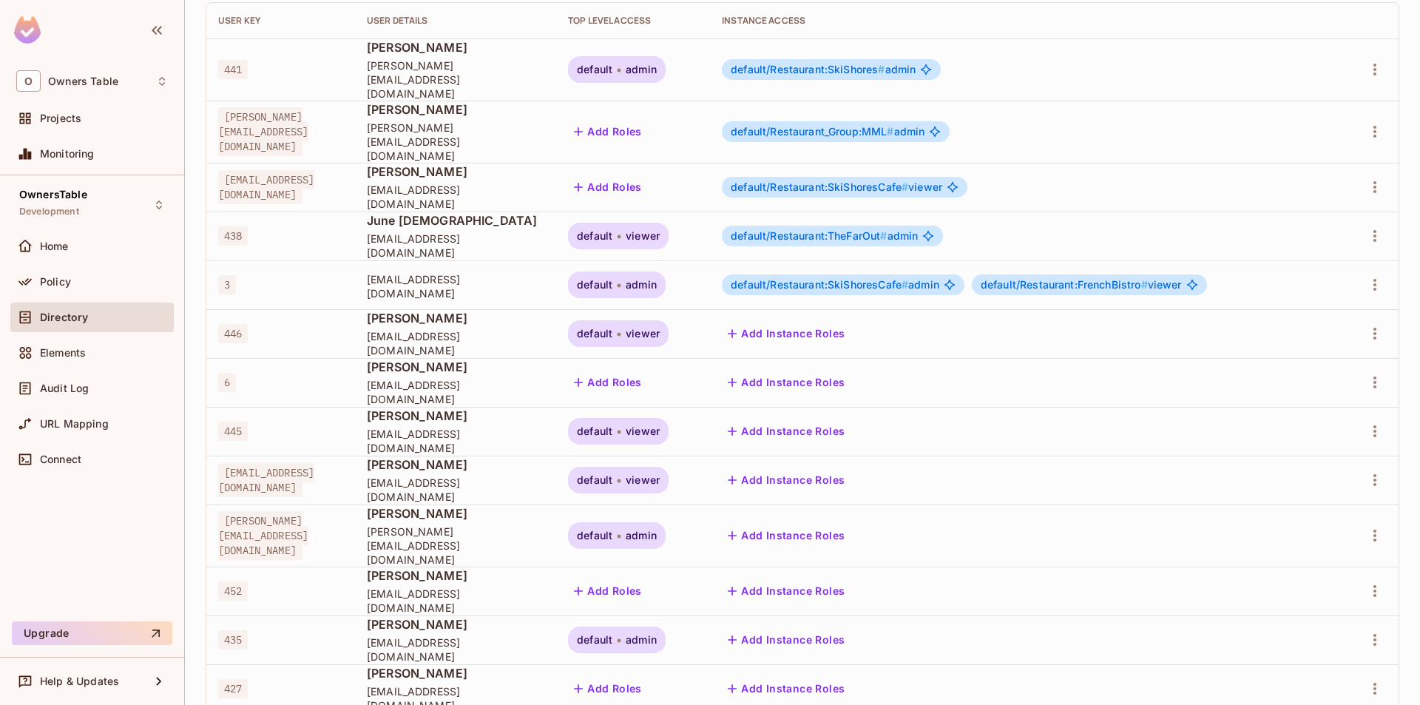
click at [850, 419] on button "Add Instance Roles" at bounding box center [786, 431] width 129 height 24
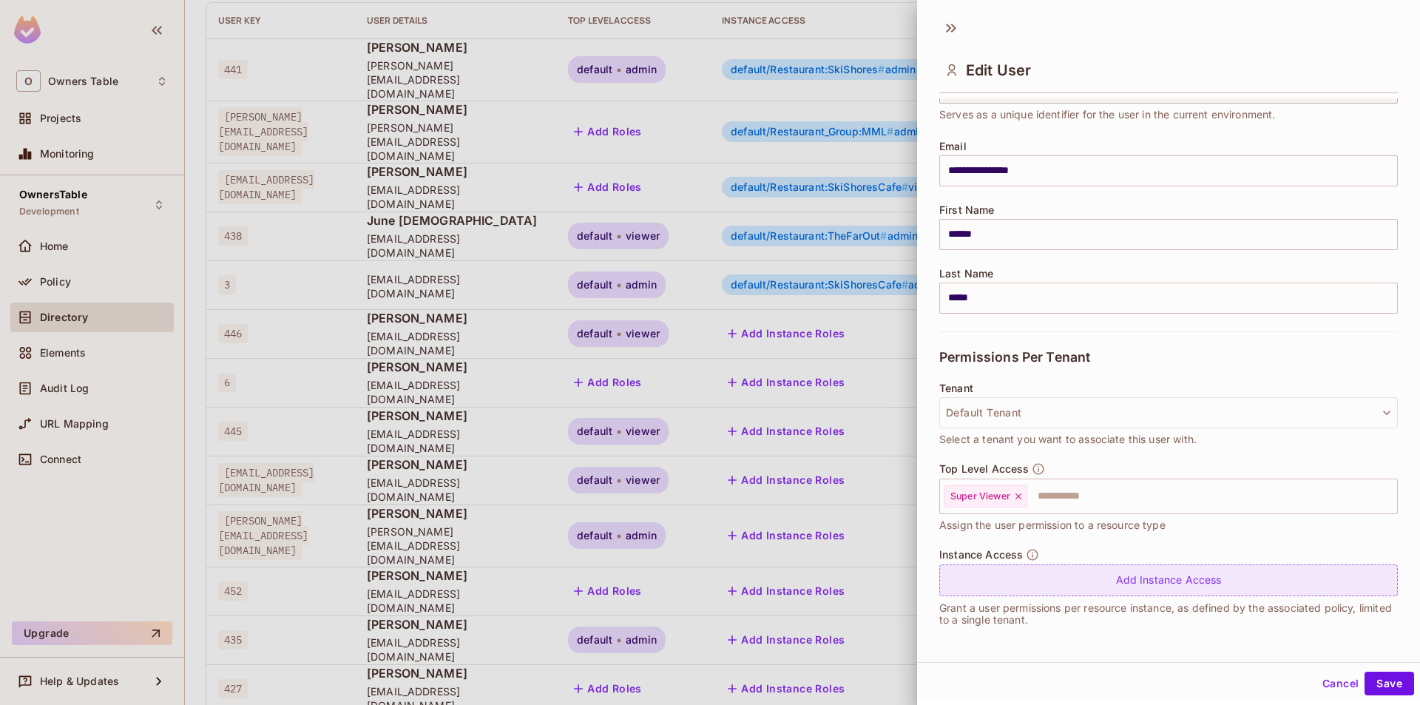
click at [1067, 589] on div "Add Instance Access" at bounding box center [1168, 580] width 458 height 32
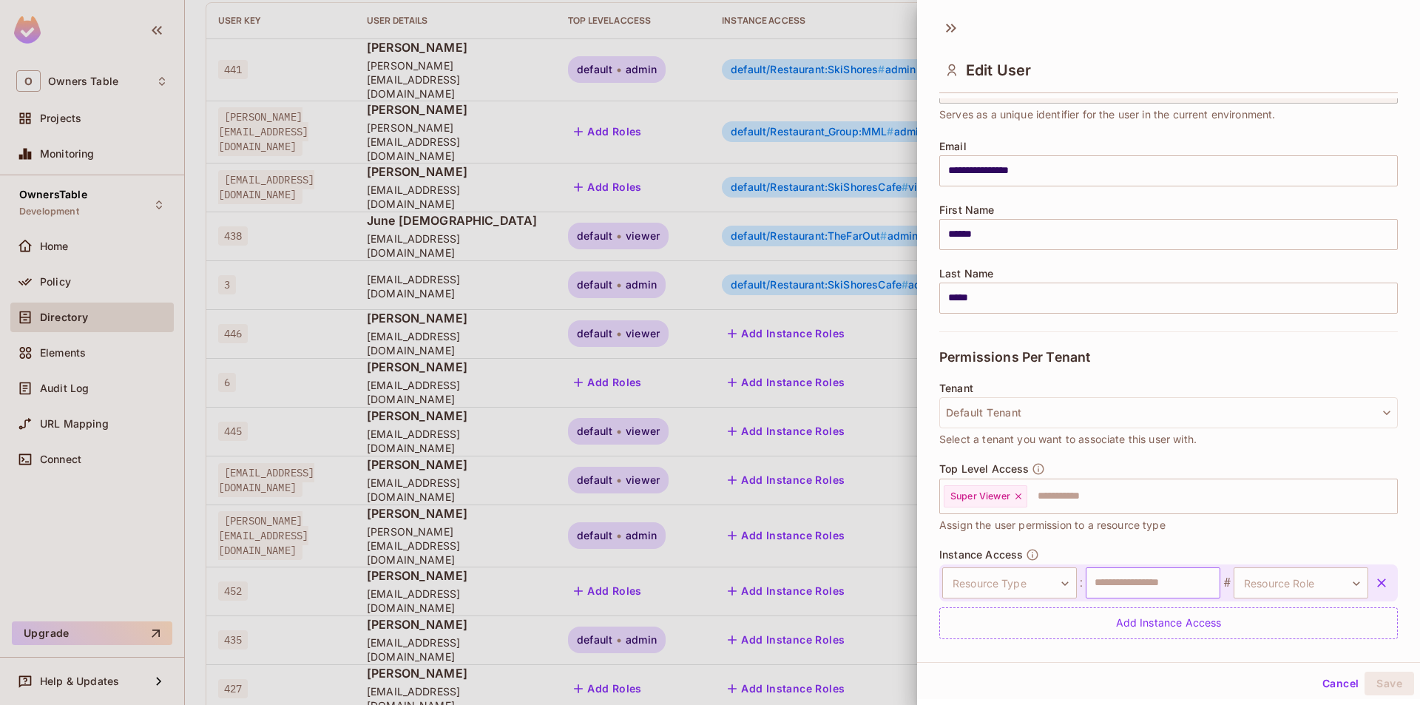
scroll to position [125, 0]
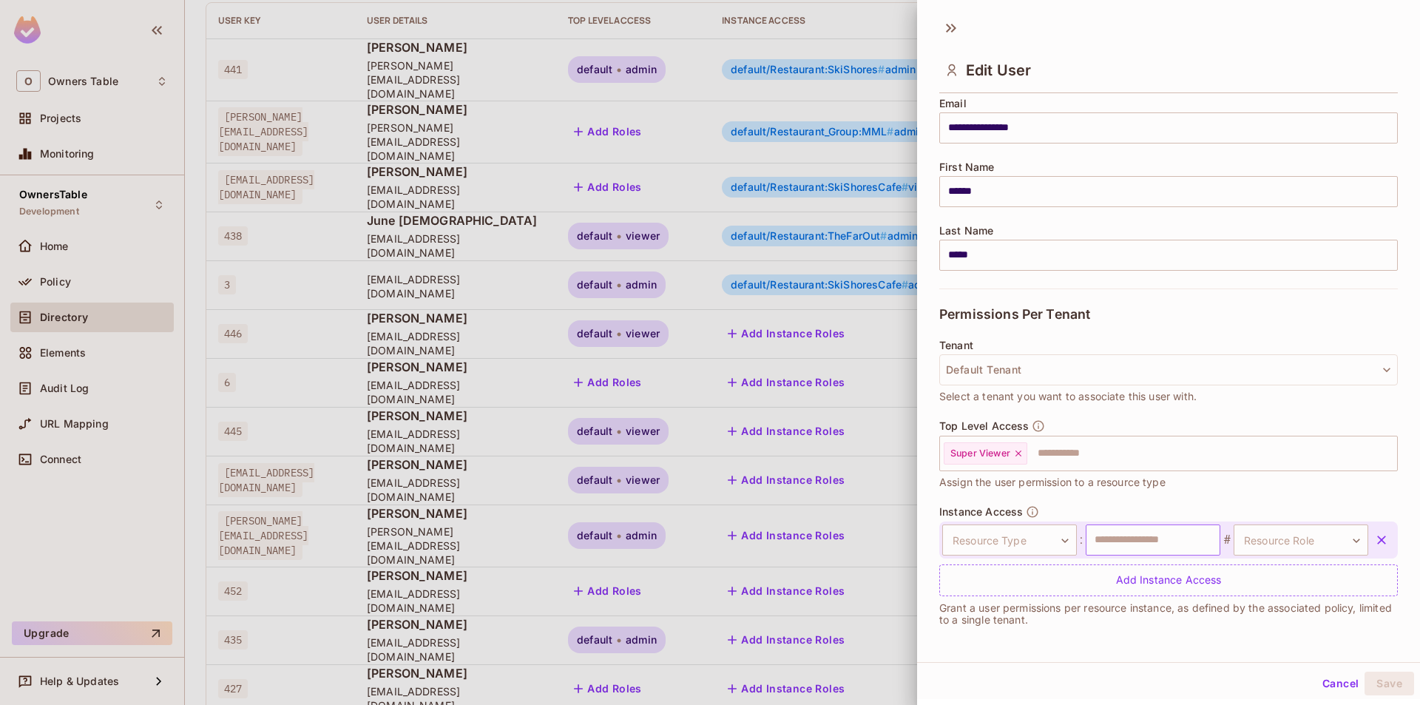
click at [1108, 528] on input "text" at bounding box center [1152, 539] width 135 height 31
click at [992, 546] on body "O Owners Table Projects Monitoring OwnersTable Development Home Policy Director…" at bounding box center [710, 352] width 1420 height 705
click at [1125, 541] on div at bounding box center [710, 352] width 1420 height 705
click at [1110, 549] on input "text" at bounding box center [1152, 539] width 135 height 31
click at [1037, 548] on body "O Owners Table Projects Monitoring OwnersTable Development Home Policy Director…" at bounding box center [710, 352] width 1420 height 705
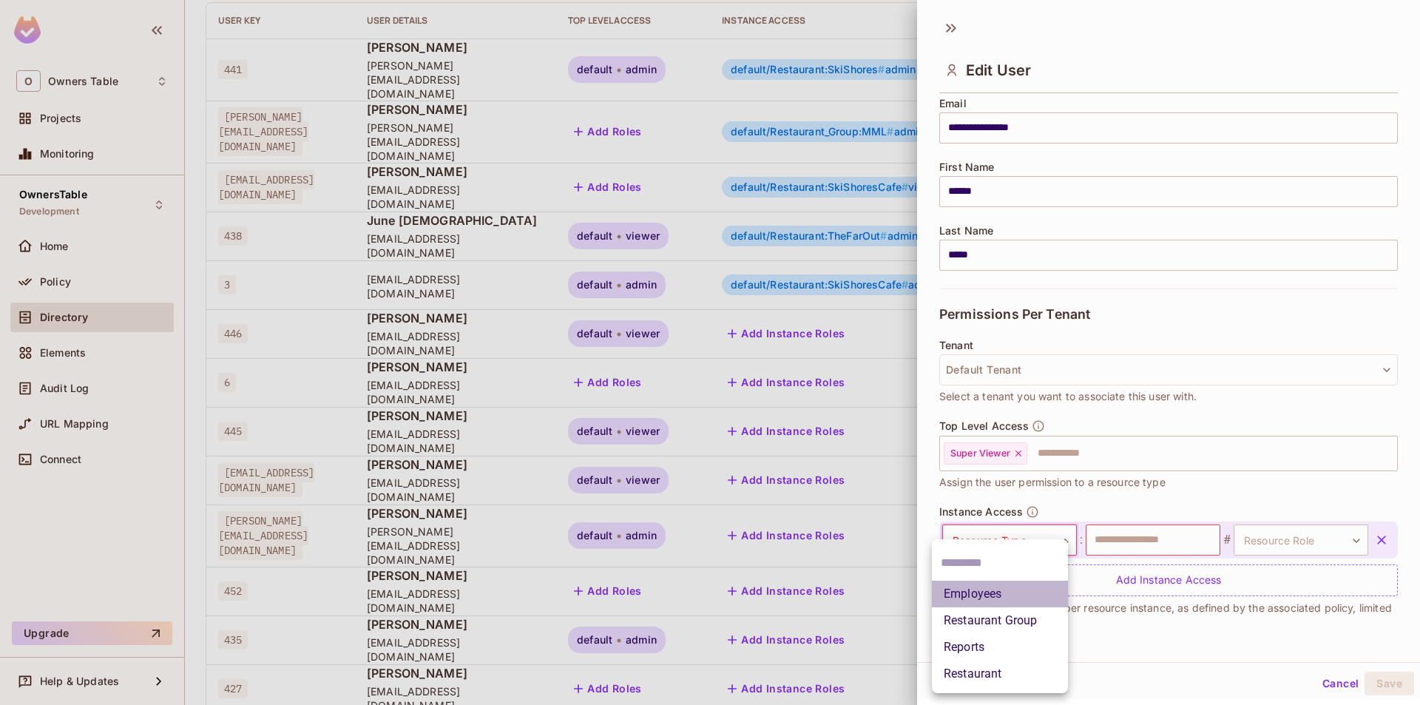
click at [979, 591] on li "Employees" at bounding box center [1000, 593] width 136 height 27
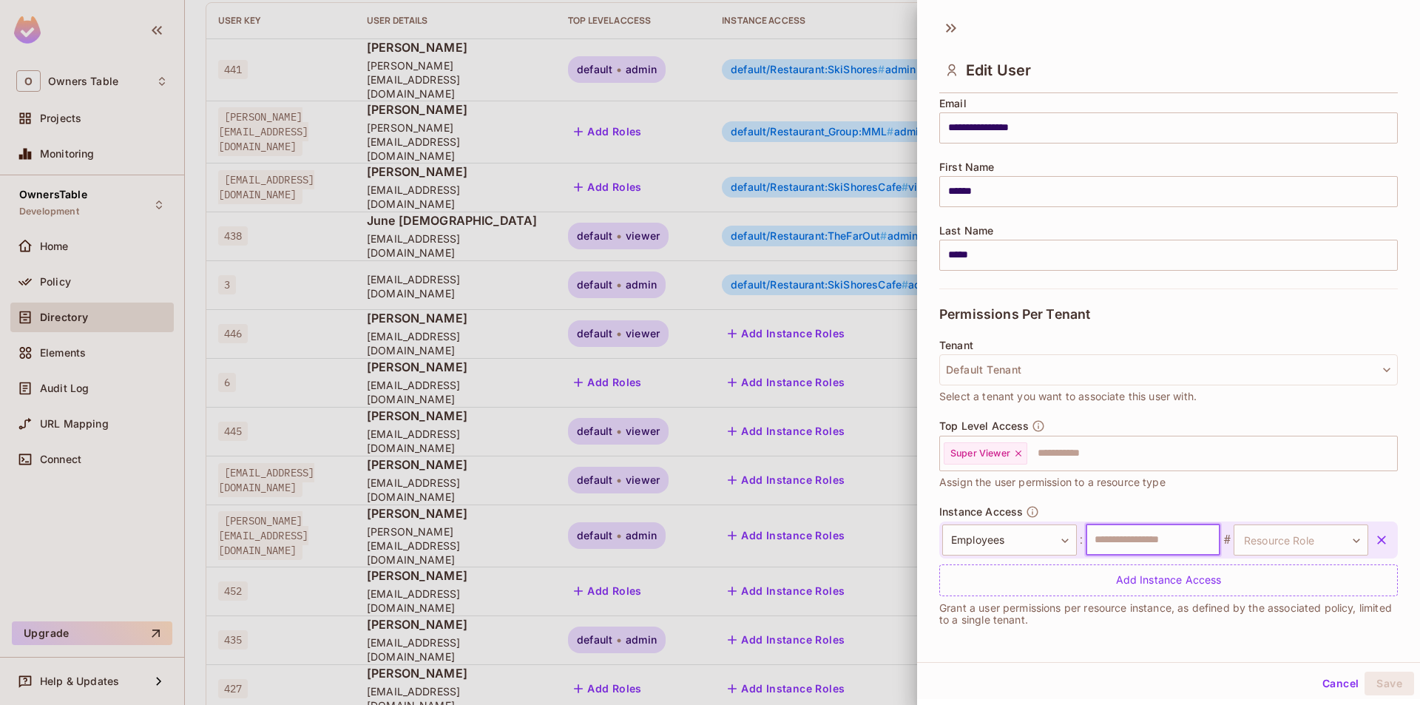
click at [1106, 540] on input "text" at bounding box center [1152, 539] width 135 height 31
click at [1038, 546] on body "O Owners Table Projects Monitoring OwnersTable Development Home Policy Director…" at bounding box center [710, 352] width 1420 height 705
click at [1006, 623] on li "Restaurant Group" at bounding box center [1000, 620] width 136 height 27
click at [1102, 546] on input "text" at bounding box center [1152, 539] width 135 height 31
